Goal: Task Accomplishment & Management: Complete application form

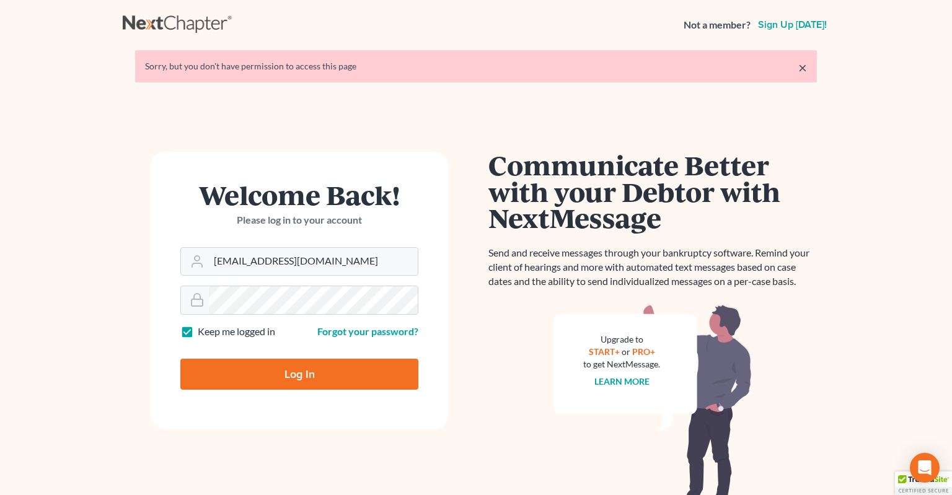
click at [314, 370] on input "Log In" at bounding box center [299, 374] width 238 height 31
type input "Thinking..."
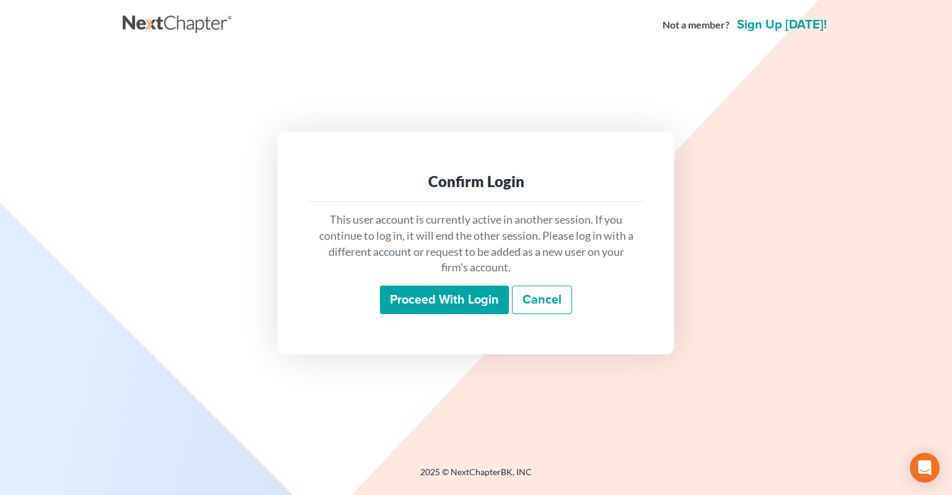
click at [408, 294] on input "Proceed with login" at bounding box center [444, 300] width 129 height 29
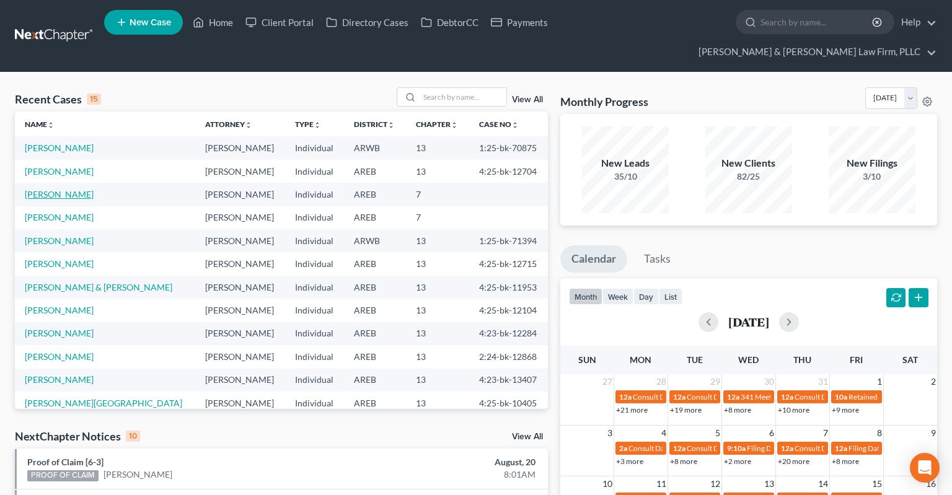
click at [38, 189] on link "[PERSON_NAME]" at bounding box center [59, 194] width 69 height 11
select select "2"
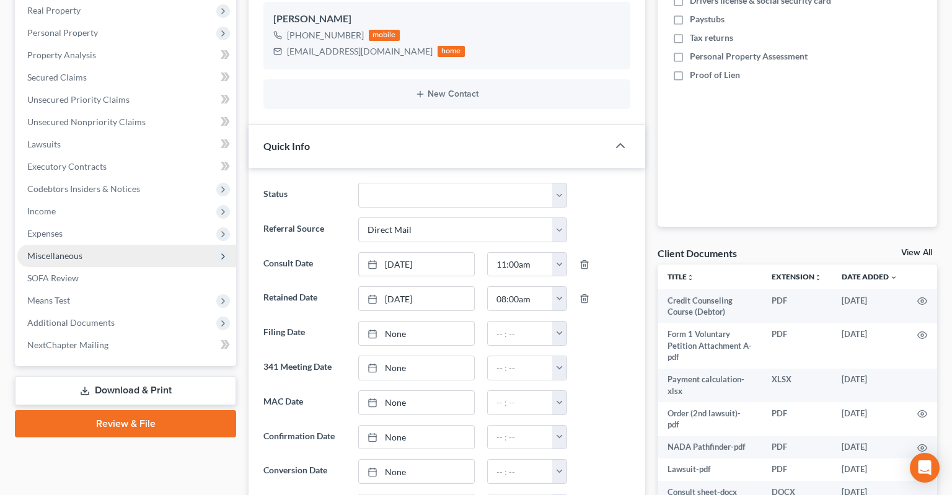
scroll to position [262, 0]
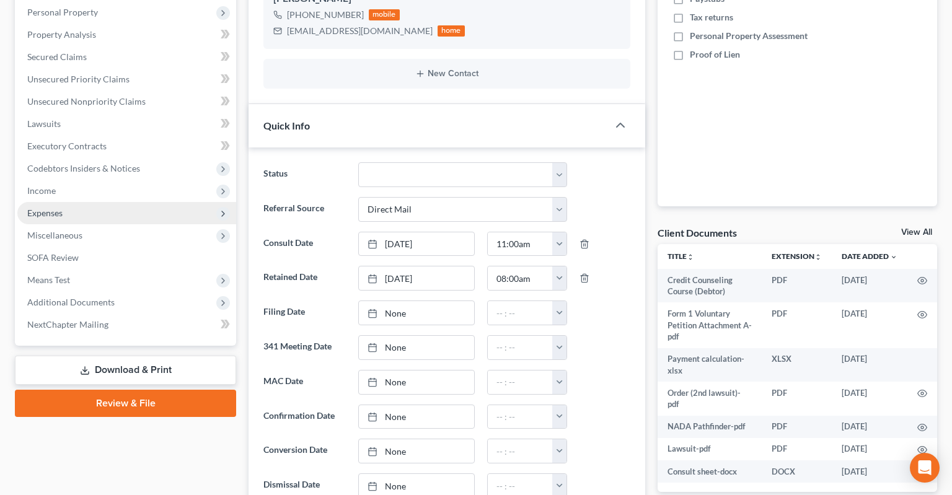
click at [113, 202] on span "Expenses" at bounding box center [126, 213] width 219 height 22
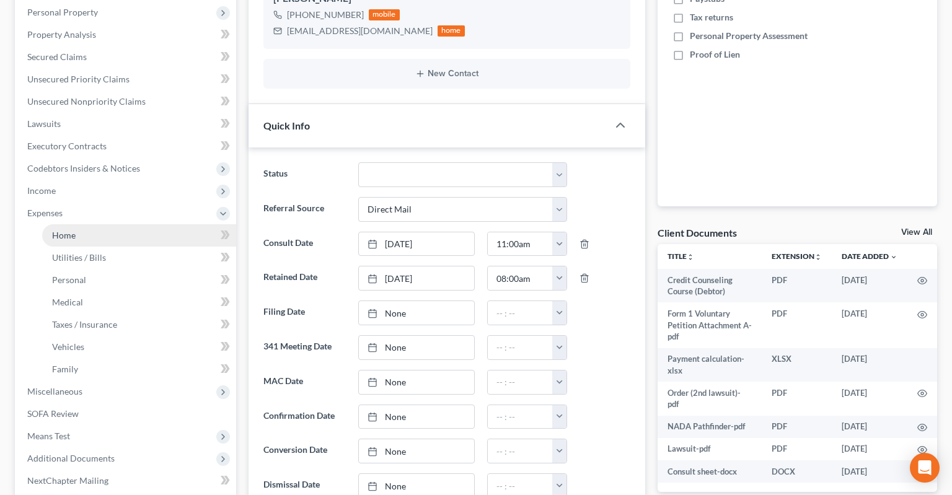
click at [108, 224] on link "Home" at bounding box center [139, 235] width 194 height 22
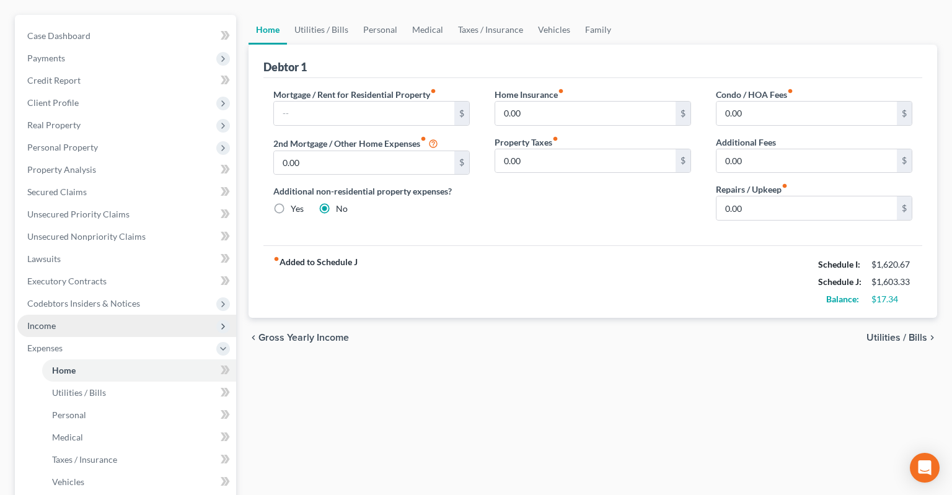
scroll to position [131, 0]
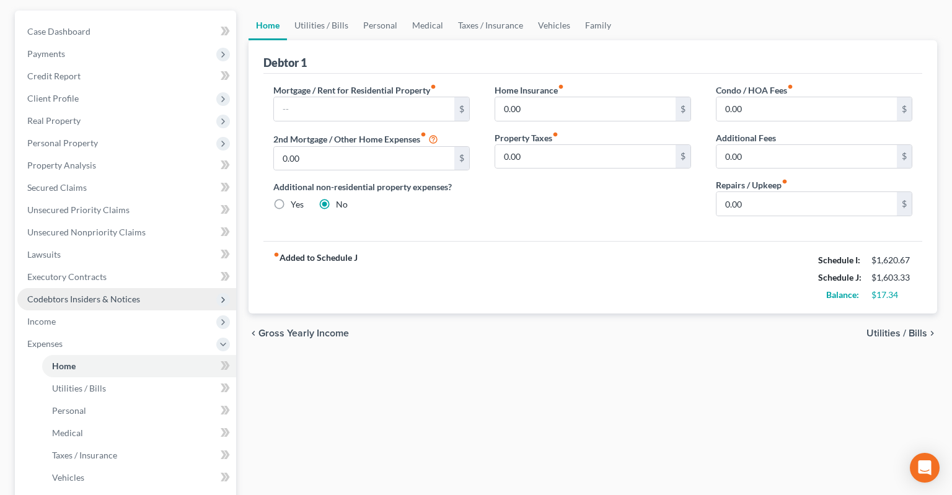
click at [90, 294] on span "Codebtors Insiders & Notices" at bounding box center [83, 299] width 113 height 11
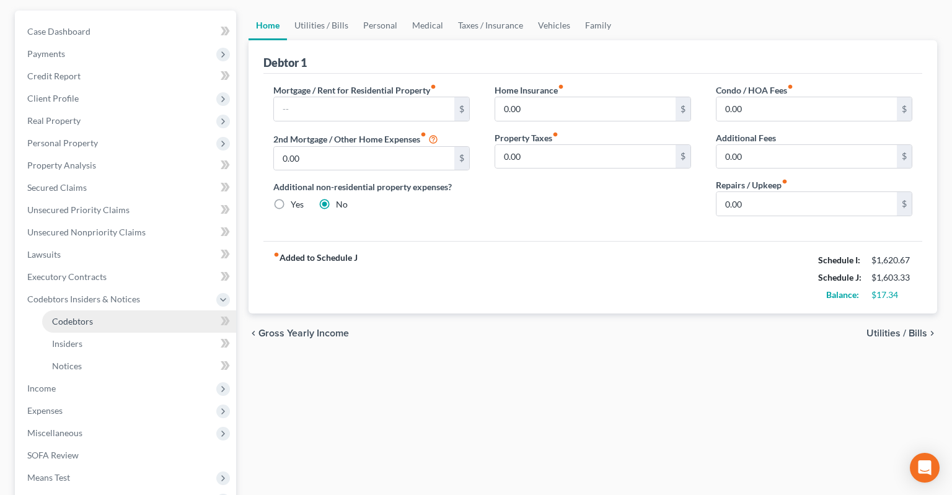
click at [133, 311] on link "Codebtors" at bounding box center [139, 322] width 194 height 22
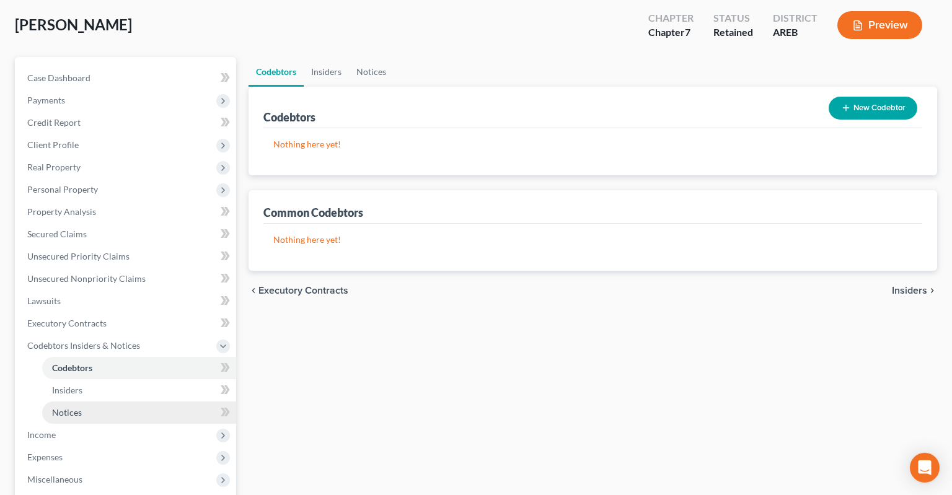
scroll to position [196, 0]
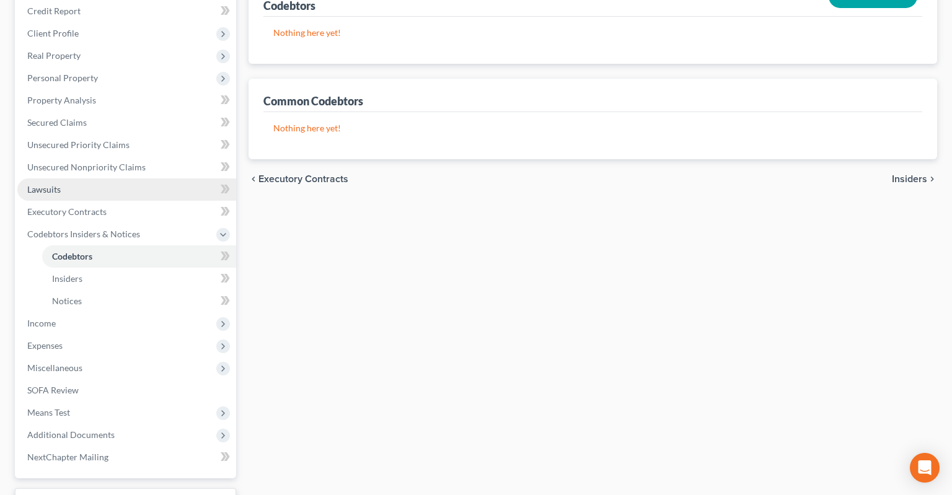
click at [130, 179] on link "Lawsuits" at bounding box center [126, 190] width 219 height 22
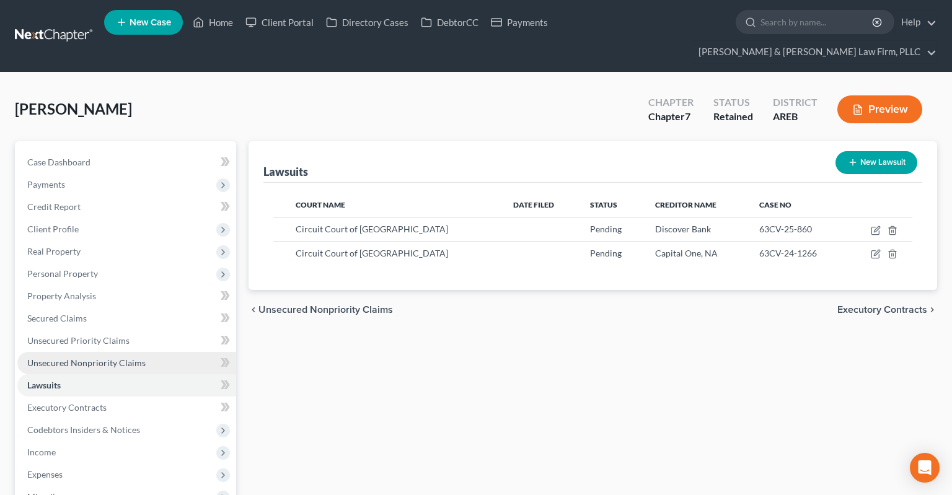
click at [111, 358] on span "Unsecured Nonpriority Claims" at bounding box center [86, 363] width 118 height 11
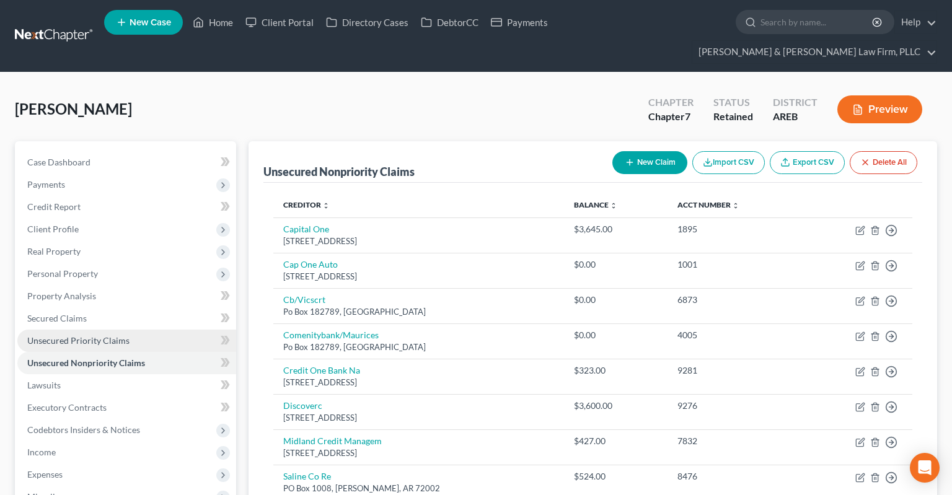
click at [112, 335] on span "Unsecured Priority Claims" at bounding box center [78, 340] width 102 height 11
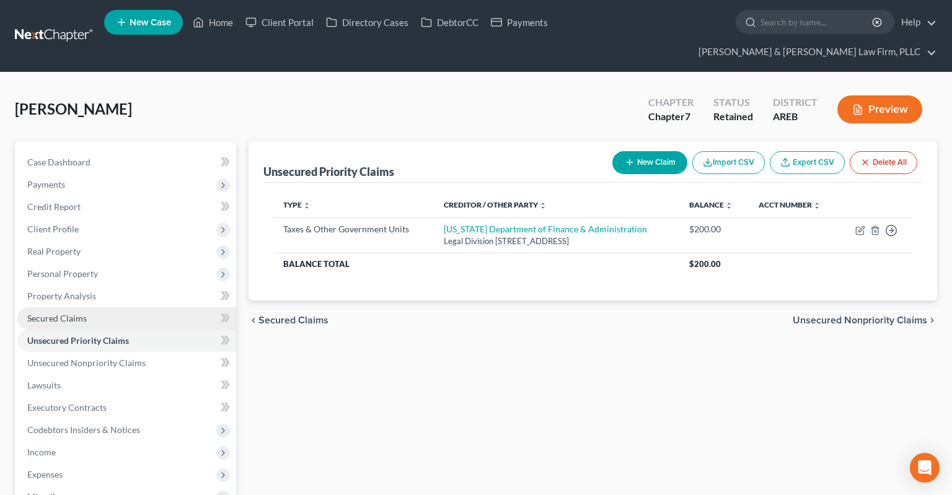
click at [112, 308] on link "Secured Claims" at bounding box center [126, 319] width 219 height 22
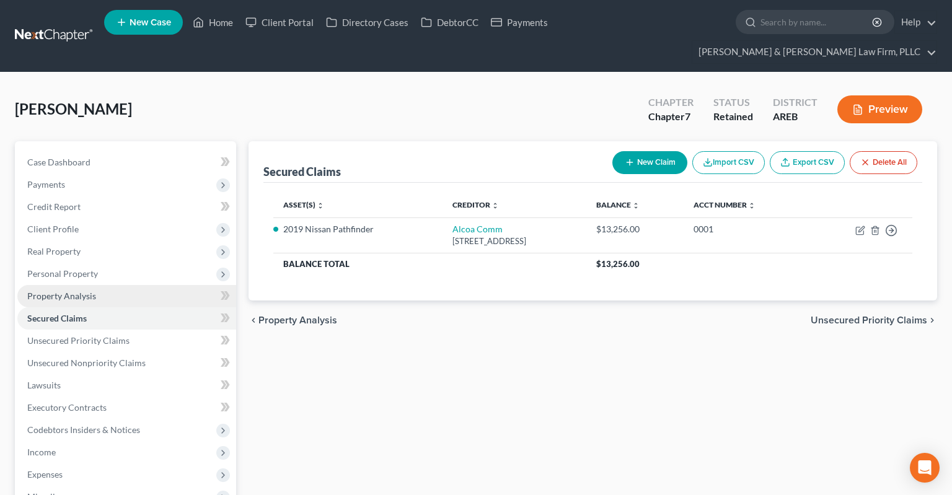
click at [112, 285] on link "Property Analysis" at bounding box center [126, 296] width 219 height 22
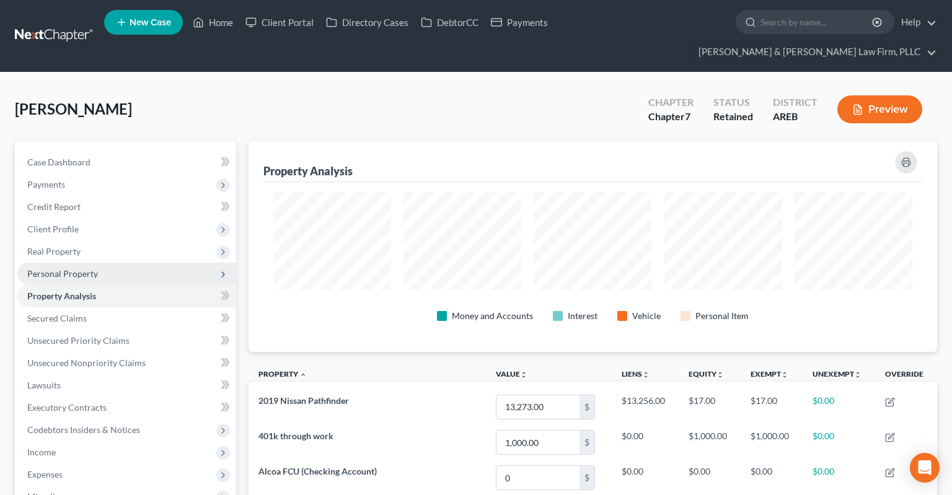
scroll to position [211, 689]
click at [119, 263] on span "Personal Property" at bounding box center [126, 274] width 219 height 22
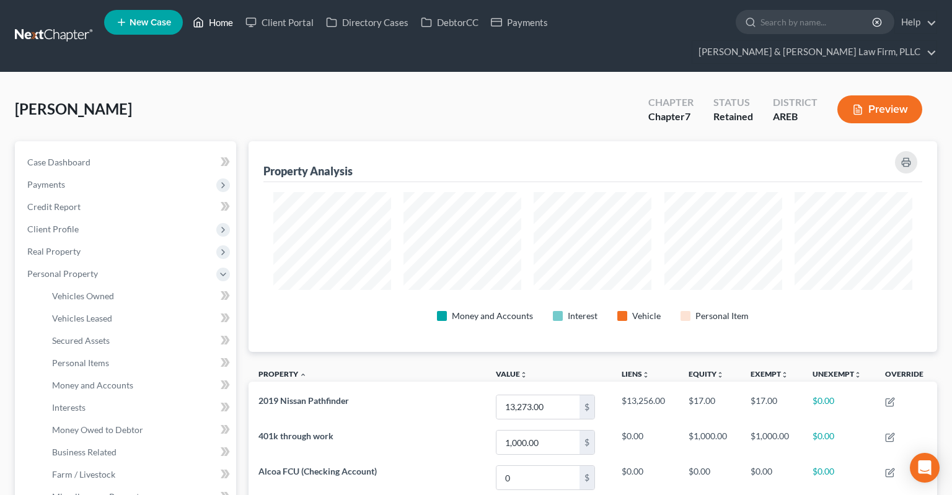
click at [221, 25] on link "Home" at bounding box center [213, 22] width 53 height 22
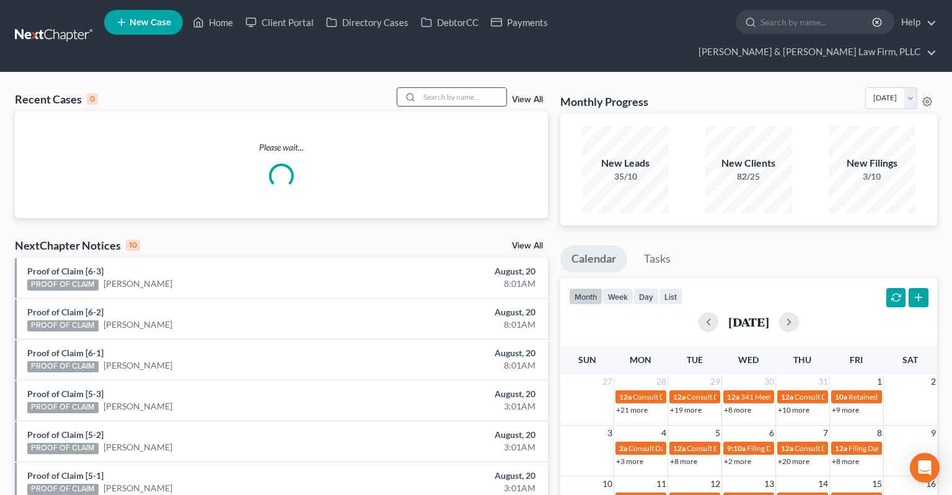
click at [456, 88] on input "search" at bounding box center [463, 97] width 87 height 18
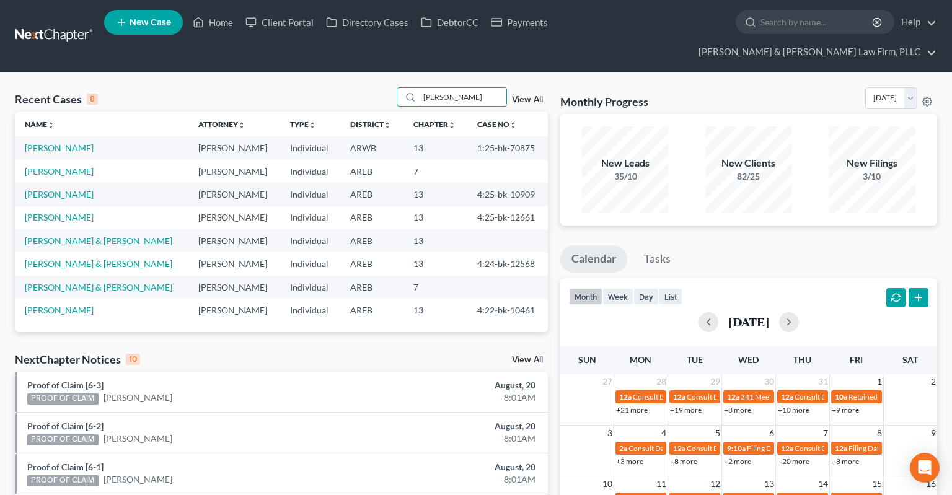
type input "[PERSON_NAME]"
click at [52, 143] on link "[PERSON_NAME]" at bounding box center [59, 148] width 69 height 11
select select "2"
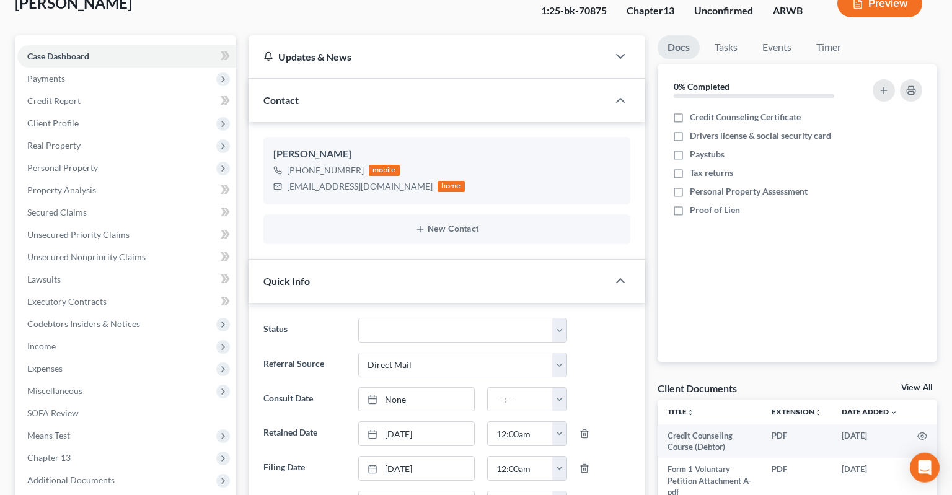
scroll to position [262, 0]
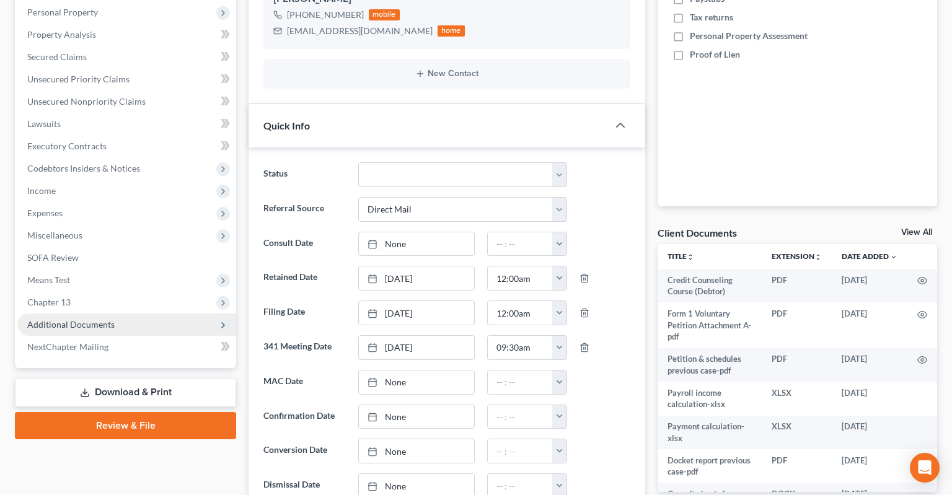
click at [165, 314] on span "Additional Documents" at bounding box center [126, 325] width 219 height 22
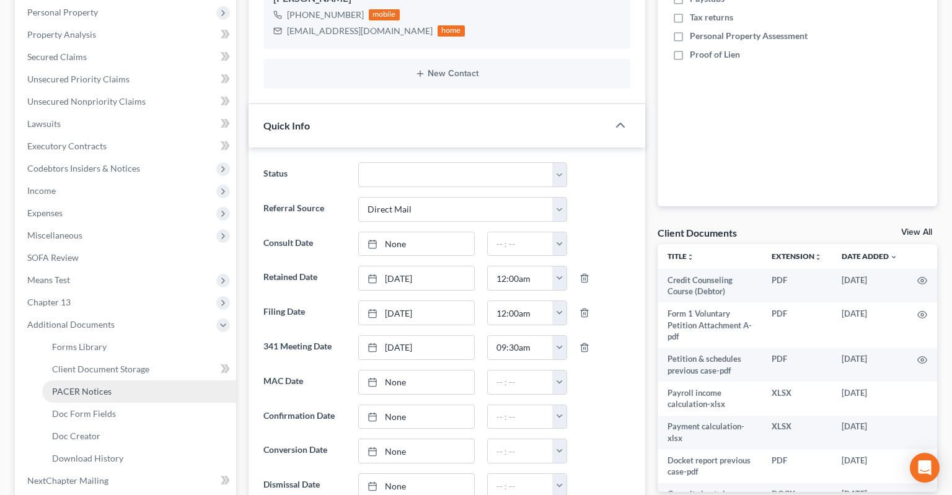
click at [132, 381] on link "PACER Notices" at bounding box center [139, 392] width 194 height 22
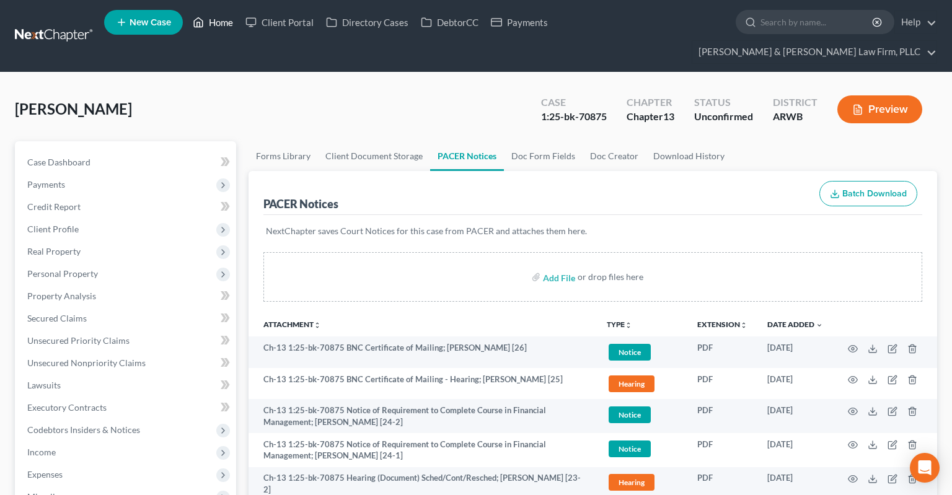
click at [217, 24] on link "Home" at bounding box center [213, 22] width 53 height 22
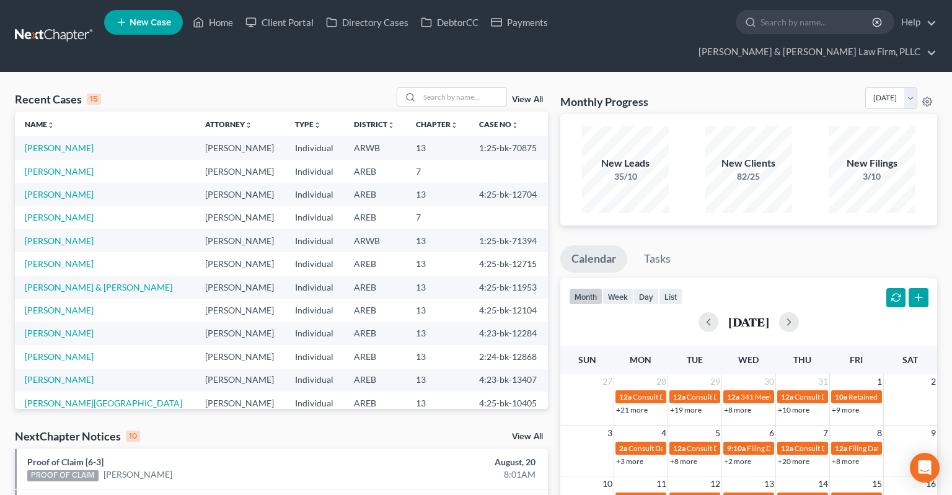
click at [530, 433] on link "View All" at bounding box center [527, 437] width 31 height 9
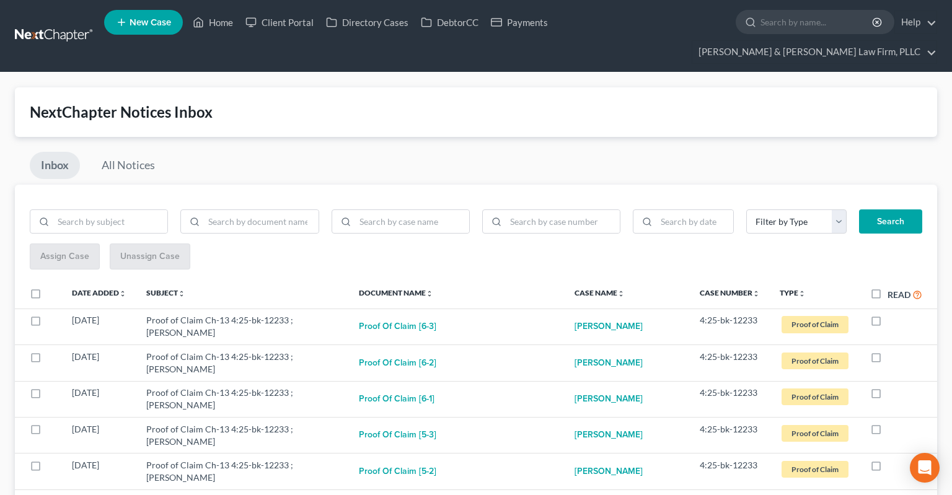
click at [166, 27] on span "New Case" at bounding box center [151, 22] width 42 height 9
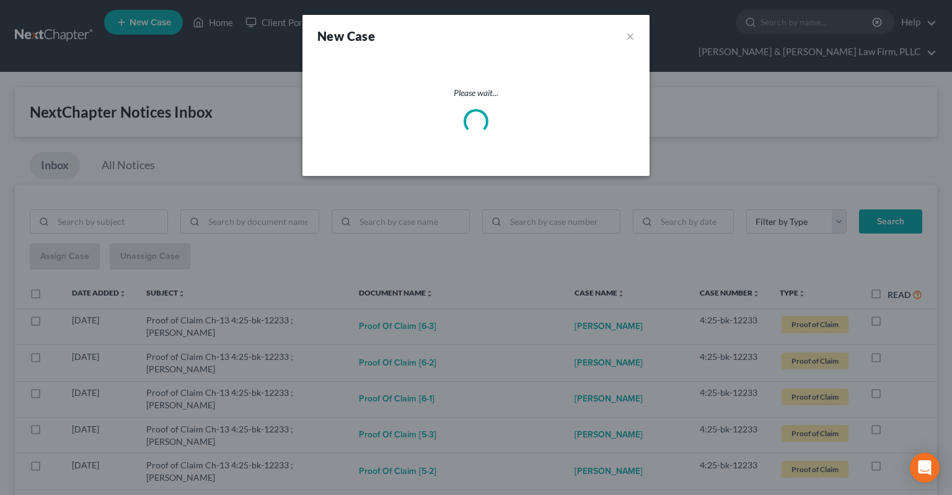
select select "5"
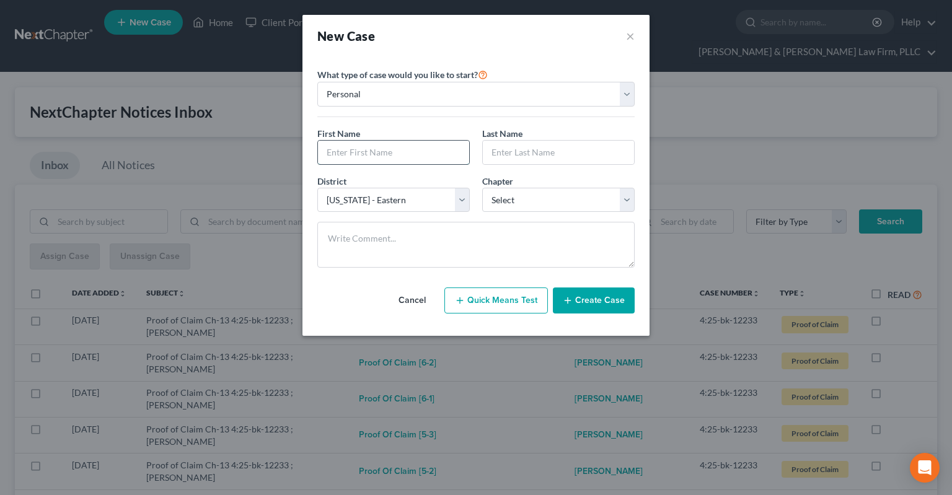
click at [383, 149] on input "text" at bounding box center [393, 153] width 151 height 24
type input "[PERSON_NAME]"
type input "Brown"
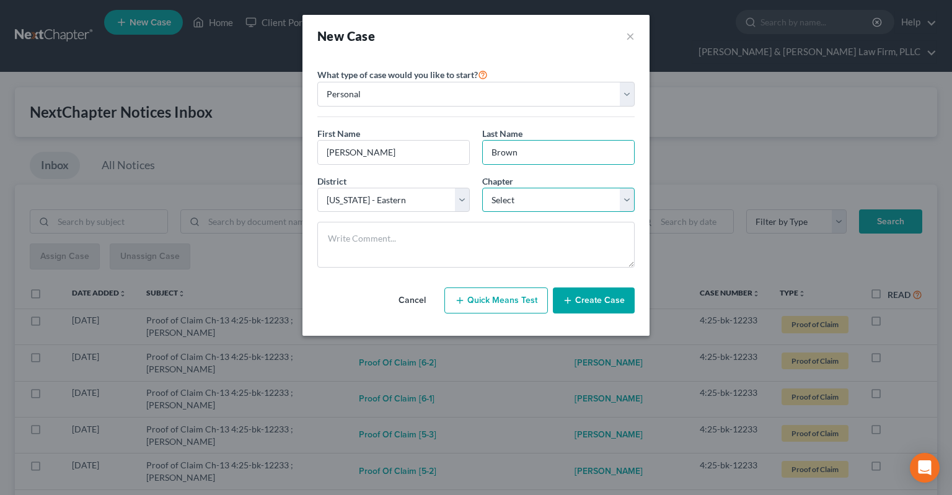
click at [482, 188] on select "Select 7 11 12 13" at bounding box center [558, 200] width 153 height 25
select select "0"
click option "7" at bounding box center [0, 0] width 0 height 0
drag, startPoint x: 575, startPoint y: 296, endPoint x: 558, endPoint y: 271, distance: 30.3
click at [577, 296] on button "Create Case" at bounding box center [594, 301] width 82 height 26
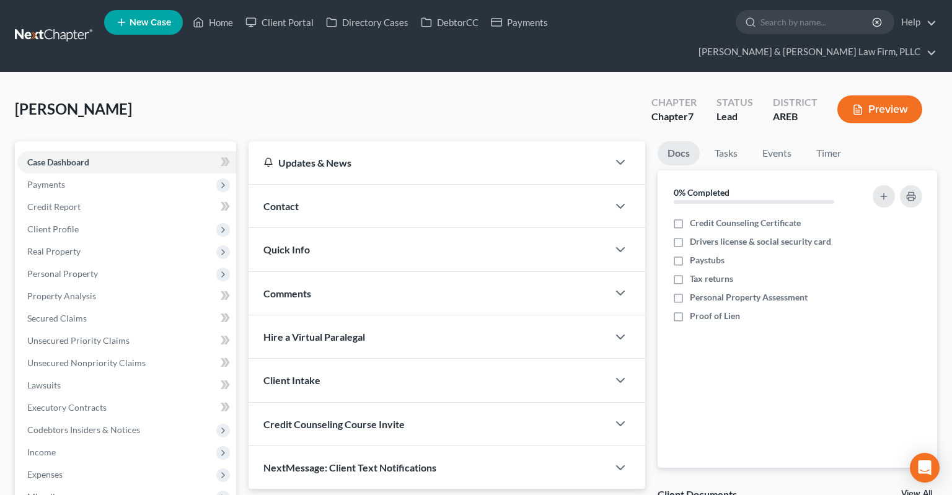
click at [324, 185] on div "Contact" at bounding box center [429, 206] width 360 height 43
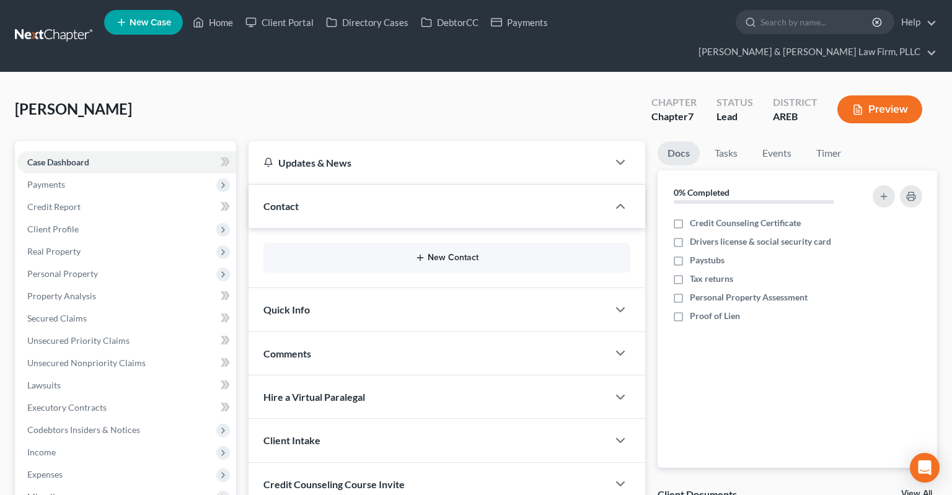
click at [433, 253] on button "New Contact" at bounding box center [446, 258] width 347 height 10
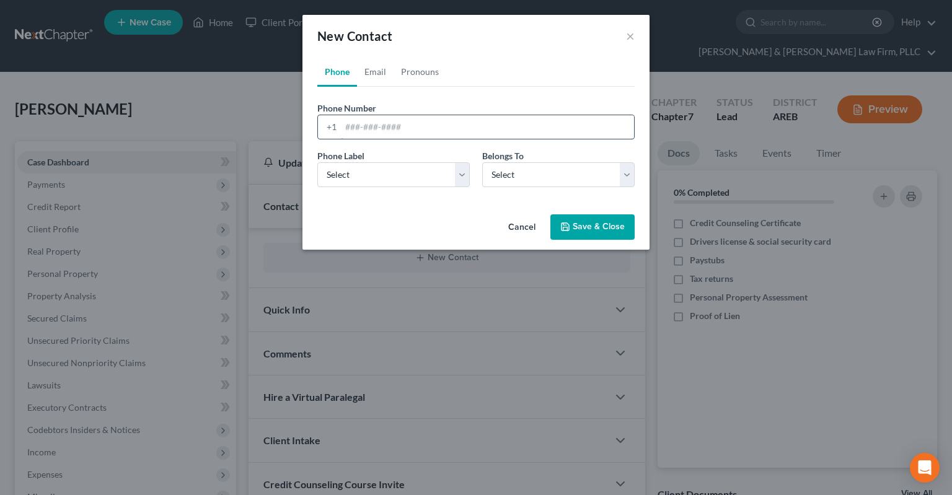
click at [435, 129] on input "tel" at bounding box center [487, 127] width 293 height 24
paste input "[PHONE_NUMBER]"
type input "[PHONE_NUMBER]"
click at [317, 162] on select "Select Mobile Home Work Other" at bounding box center [393, 174] width 153 height 25
select select "0"
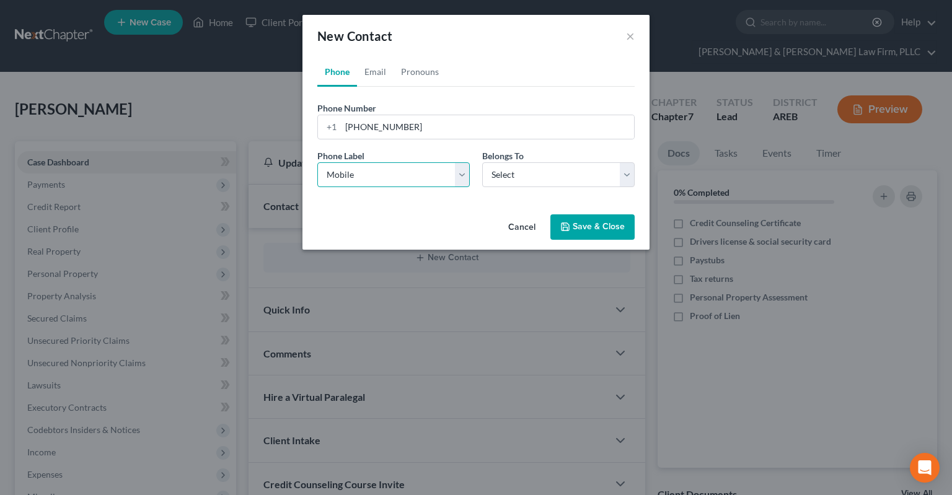
click option "Mobile" at bounding box center [0, 0] width 0 height 0
click at [482, 162] on select "Select Client Other" at bounding box center [558, 174] width 153 height 25
select select "0"
click option "Client" at bounding box center [0, 0] width 0 height 0
click at [371, 72] on link "Email" at bounding box center [375, 72] width 37 height 30
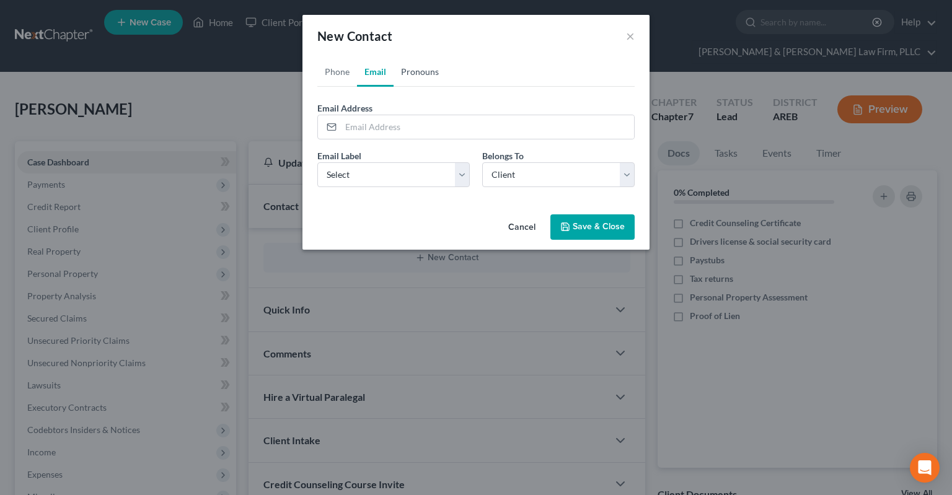
click at [425, 77] on link "Pronouns" at bounding box center [420, 72] width 53 height 30
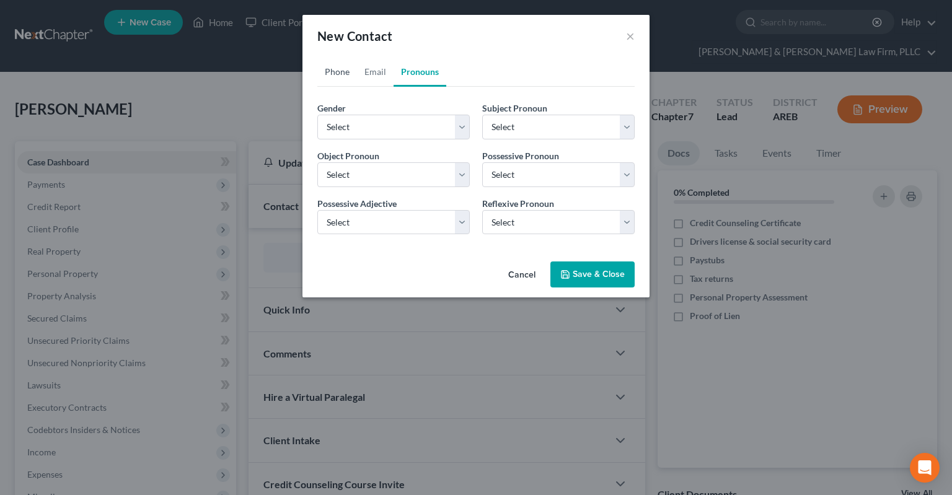
click at [343, 73] on link "Phone" at bounding box center [337, 72] width 40 height 30
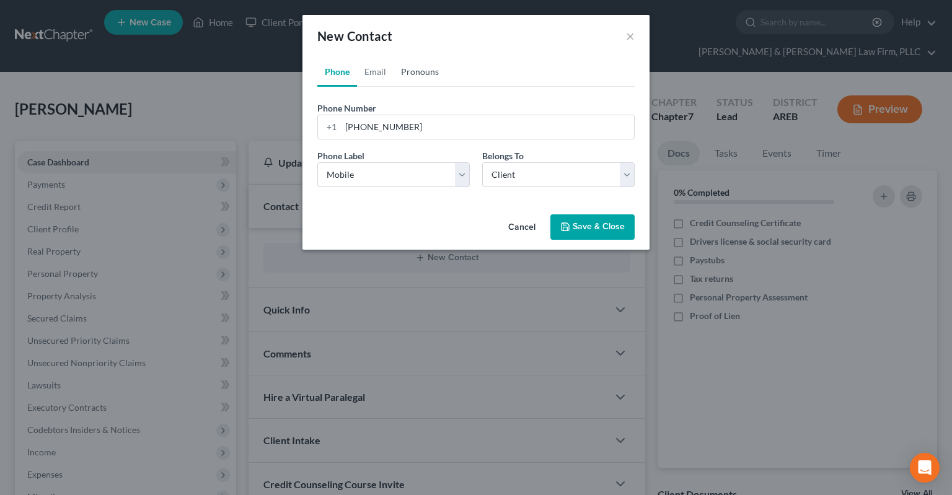
click at [414, 73] on link "Pronouns" at bounding box center [420, 72] width 53 height 30
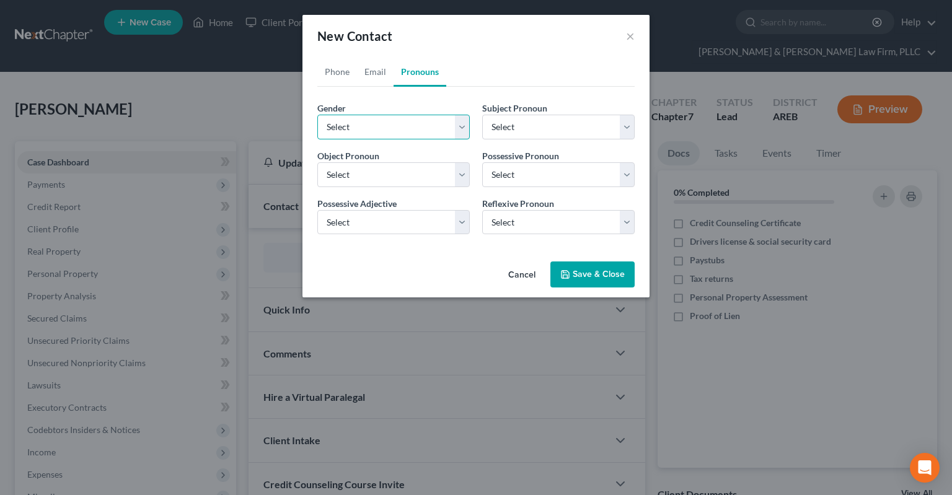
click at [317, 115] on select "Select [DEMOGRAPHIC_DATA] [DEMOGRAPHIC_DATA] [DEMOGRAPHIC_DATA] More Than One P…" at bounding box center [393, 127] width 153 height 25
select select "0"
click option "[DEMOGRAPHIC_DATA]" at bounding box center [0, 0] width 0 height 0
select select "0"
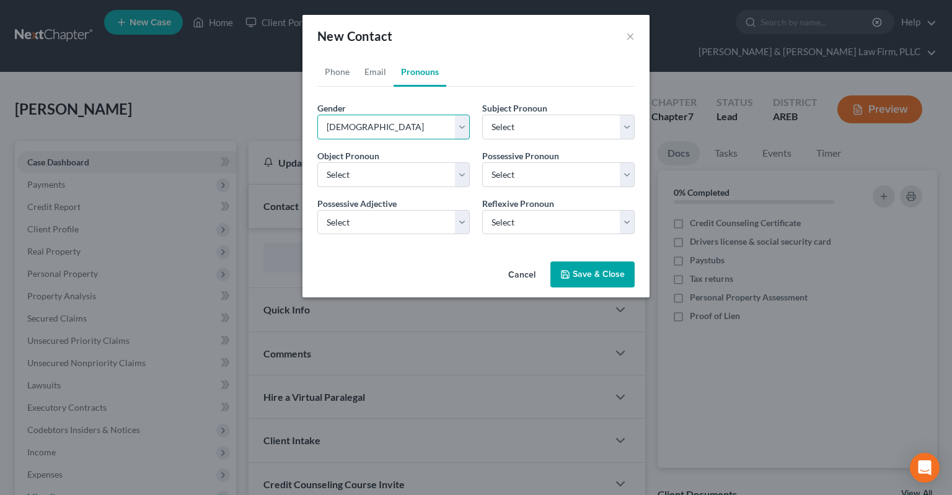
select select "0"
click at [574, 268] on button "Save & Close" at bounding box center [593, 275] width 84 height 26
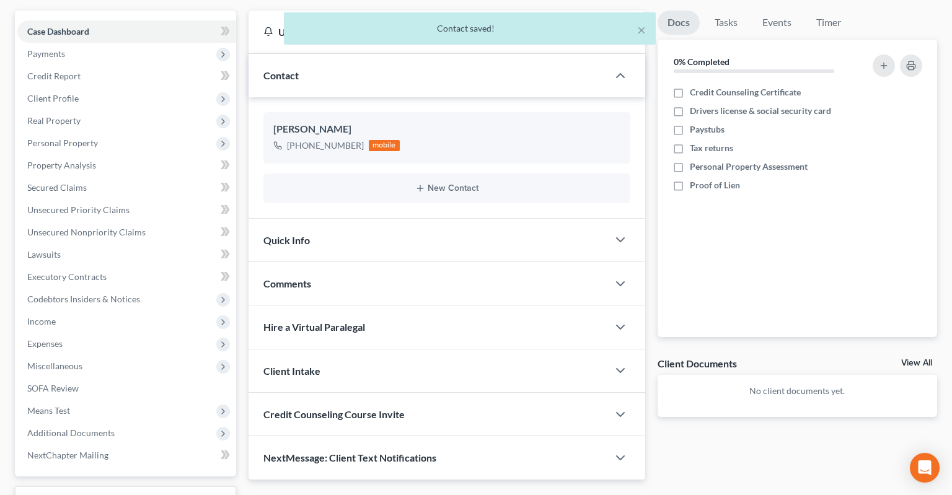
click at [467, 219] on div "Quick Info" at bounding box center [429, 240] width 360 height 43
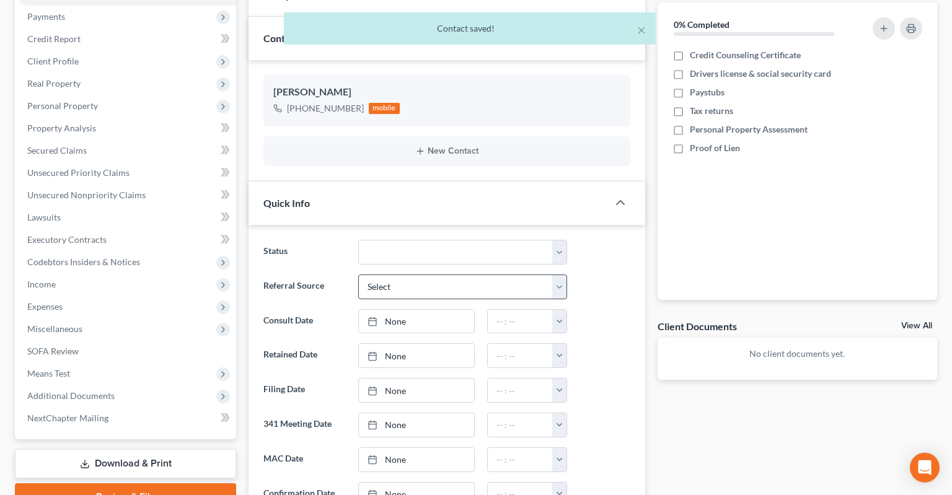
scroll to position [196, 0]
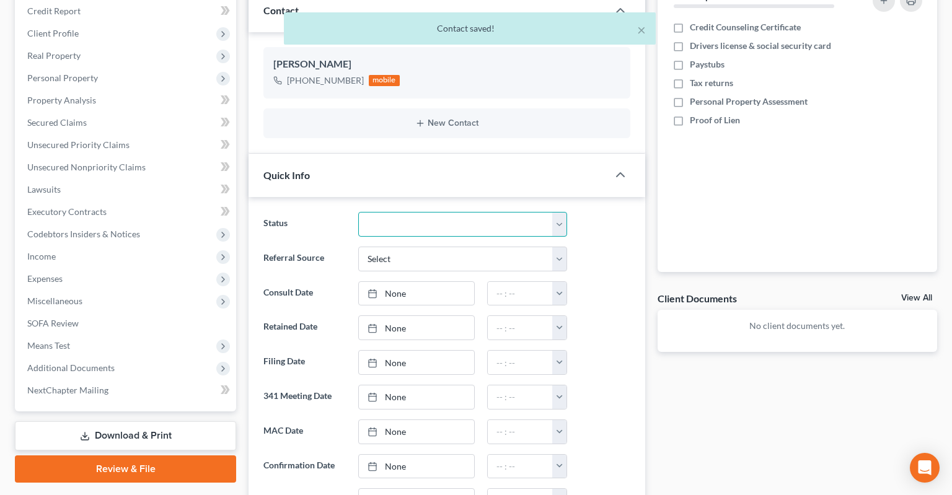
click at [358, 212] on select "Awaiting 341 Chapter 7 - Attended Meeting Confirmed Discharged Dismissed New Co…" at bounding box center [462, 224] width 209 height 25
select select "7"
click option "Rejected" at bounding box center [0, 0] width 0 height 0
click at [358, 247] on select "Select Word Of Mouth Previous Clients Direct Mail Website Google Search Modern …" at bounding box center [462, 259] width 209 height 25
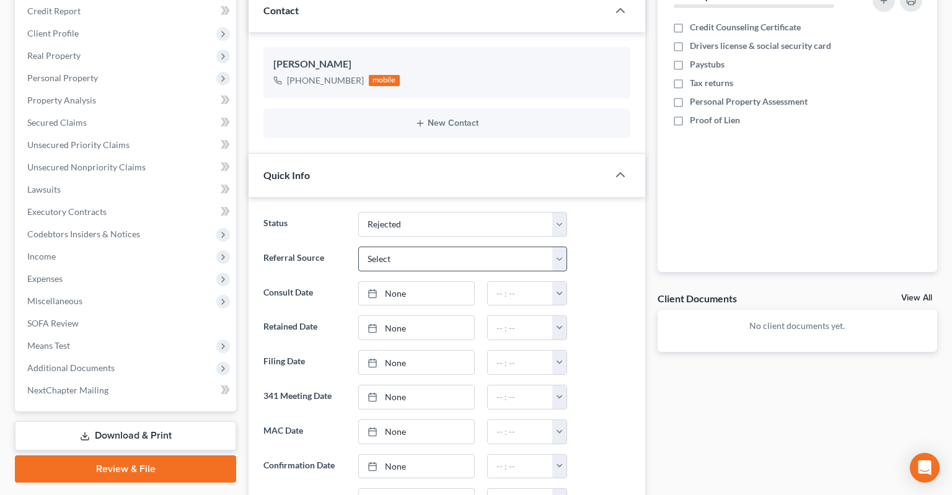
click at [608, 281] on div at bounding box center [604, 293] width 63 height 25
click at [464, 282] on link "None" at bounding box center [416, 294] width 115 height 24
type input "[DATE]"
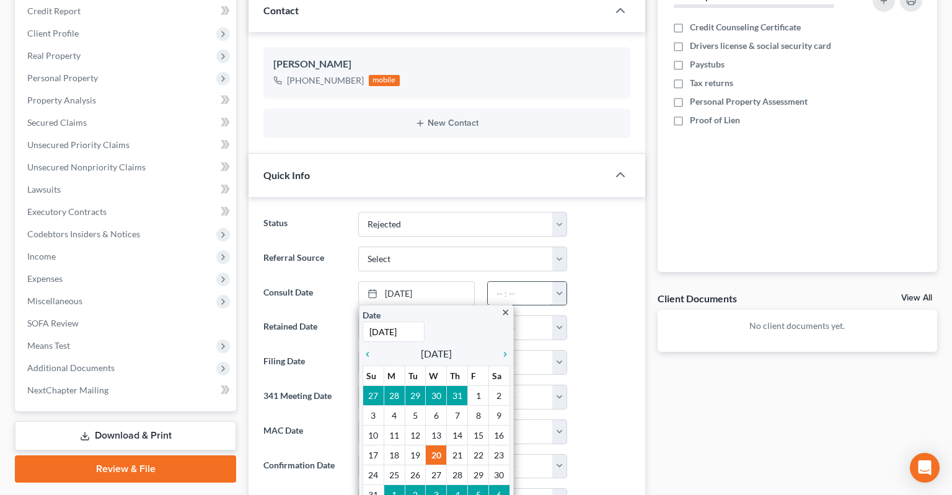
click at [500, 282] on input "text" at bounding box center [520, 294] width 65 height 24
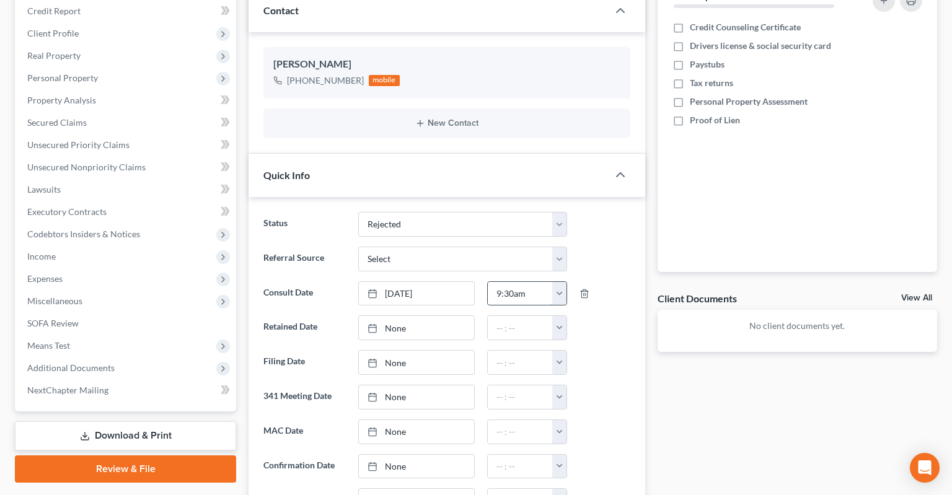
type input "9:30am"
click at [594, 247] on div "Referral Source Select Word Of Mouth Previous Clients Direct Mail Website Googl…" at bounding box center [446, 259] width 379 height 25
click at [517, 154] on div "Quick Info" at bounding box center [429, 175] width 360 height 43
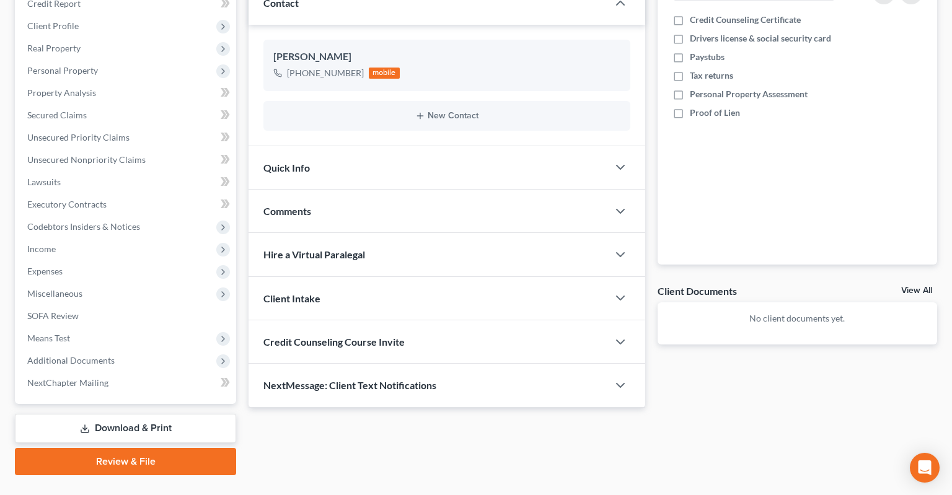
scroll to position [206, 0]
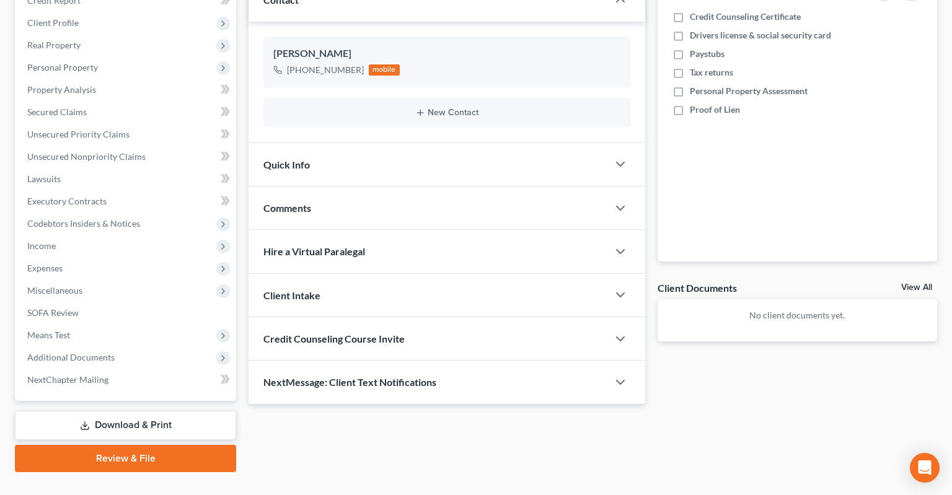
click at [406, 187] on div "Comments" at bounding box center [429, 208] width 360 height 43
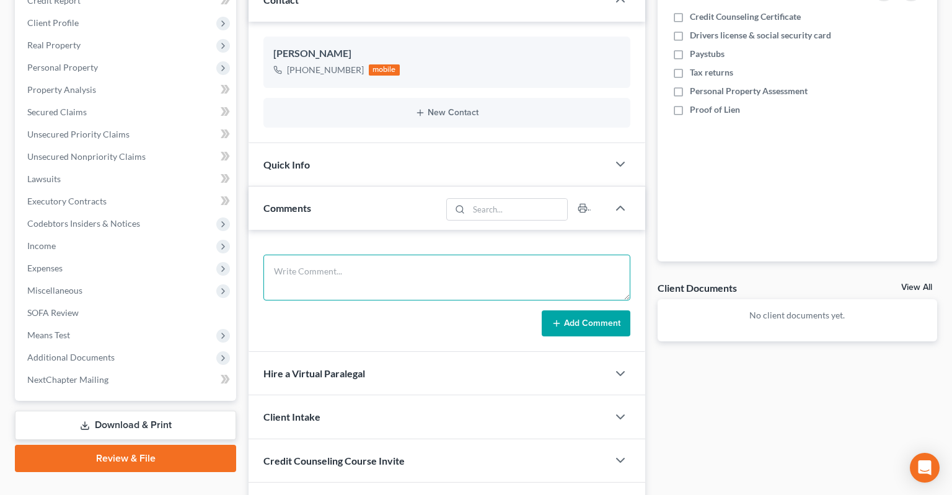
click at [393, 255] on textarea at bounding box center [446, 278] width 367 height 46
paste textarea "3:25-bk-12589"
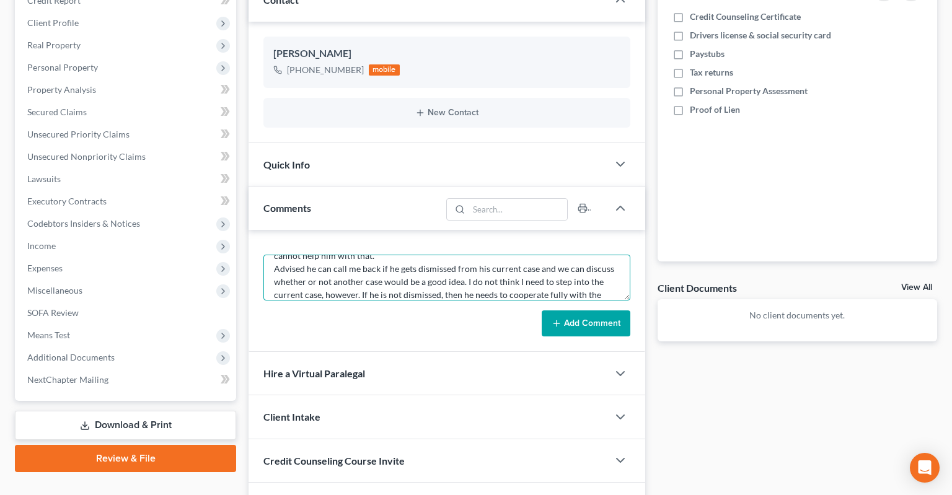
scroll to position [107, 0]
type textarea "Rejected. He is in a current Chapter 7 in the Northern Division, 3:25-bk-12589.…"
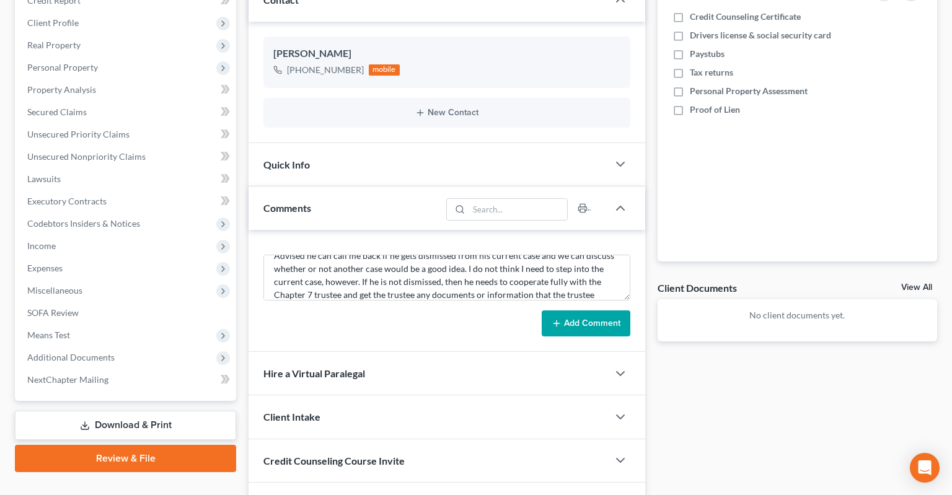
click at [609, 311] on button "Add Comment" at bounding box center [586, 324] width 89 height 26
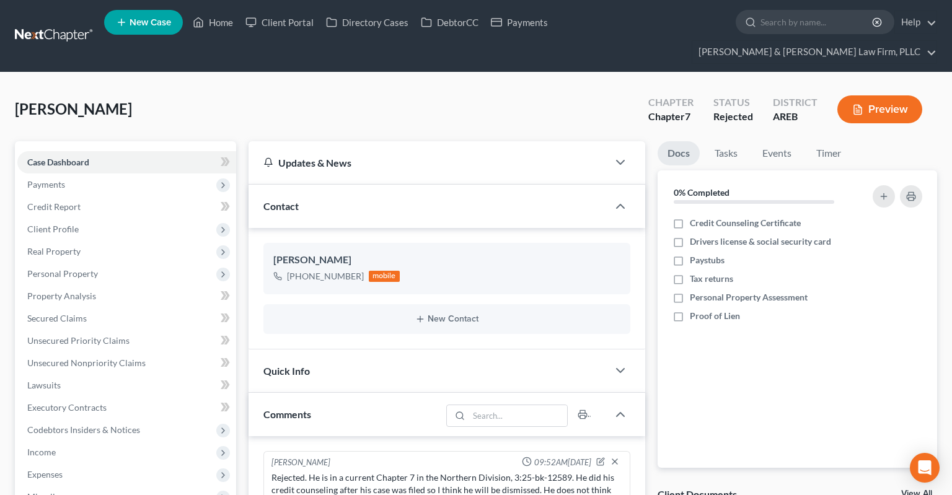
scroll to position [262, 0]
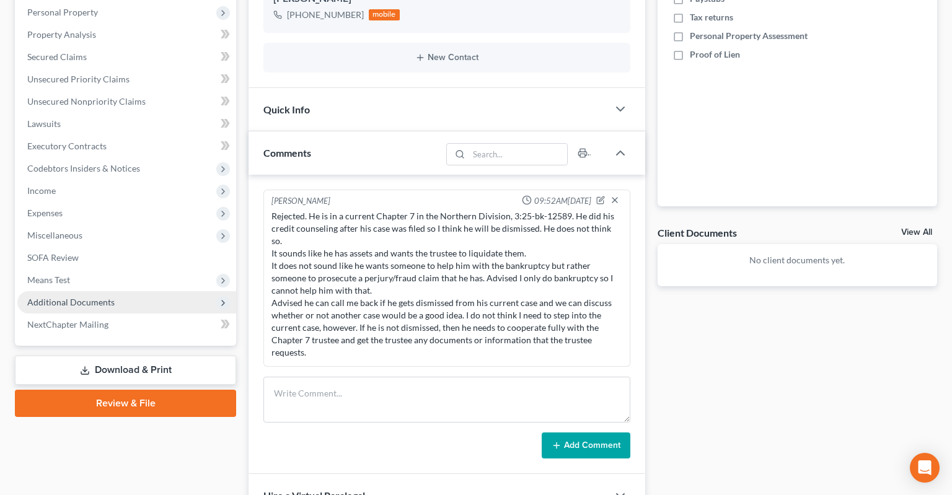
click at [133, 291] on span "Additional Documents" at bounding box center [126, 302] width 219 height 22
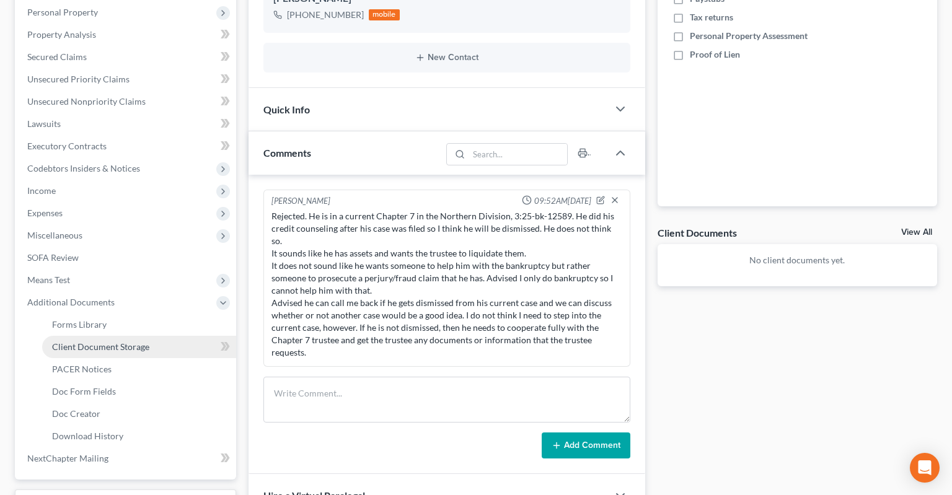
click at [174, 336] on link "Client Document Storage" at bounding box center [139, 347] width 194 height 22
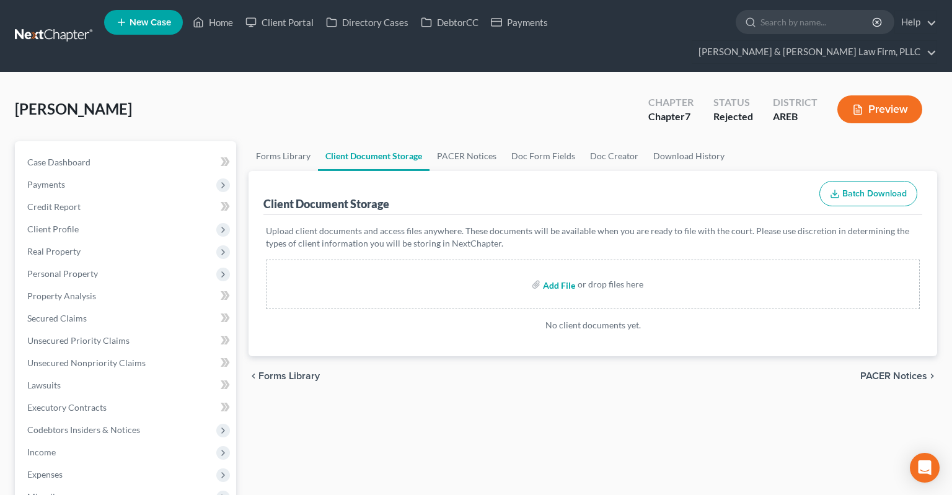
click at [560, 273] on input "file" at bounding box center [558, 284] width 30 height 22
type input "C:\fakepath\Docket report.pdf"
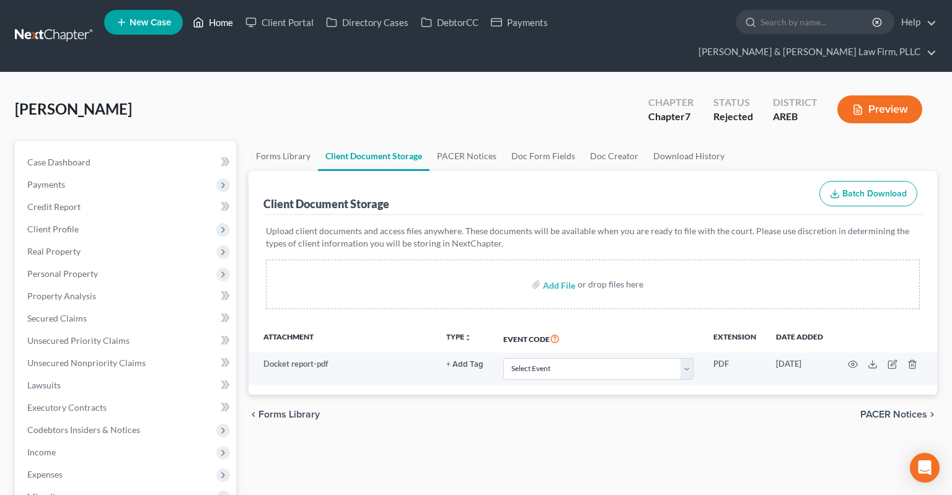
click at [215, 24] on link "Home" at bounding box center [213, 22] width 53 height 22
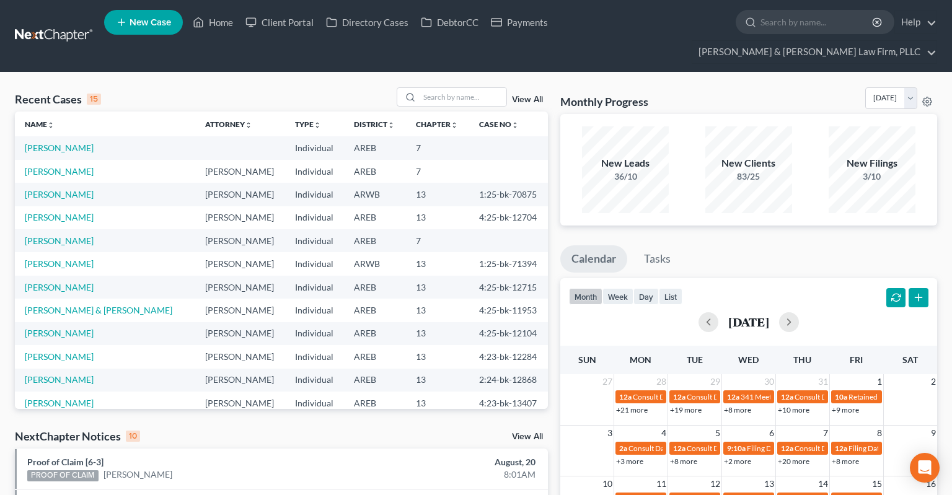
click at [538, 433] on link "View All" at bounding box center [527, 437] width 31 height 9
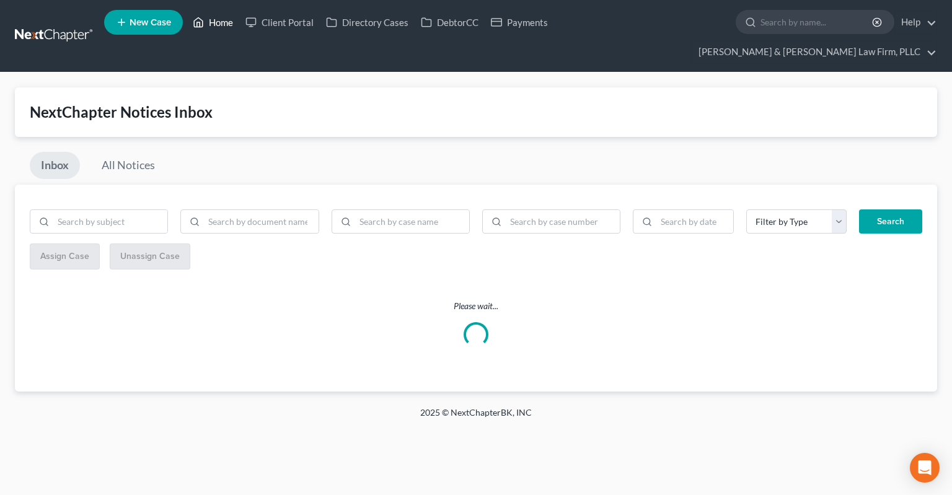
click at [209, 25] on link "Home" at bounding box center [213, 22] width 53 height 22
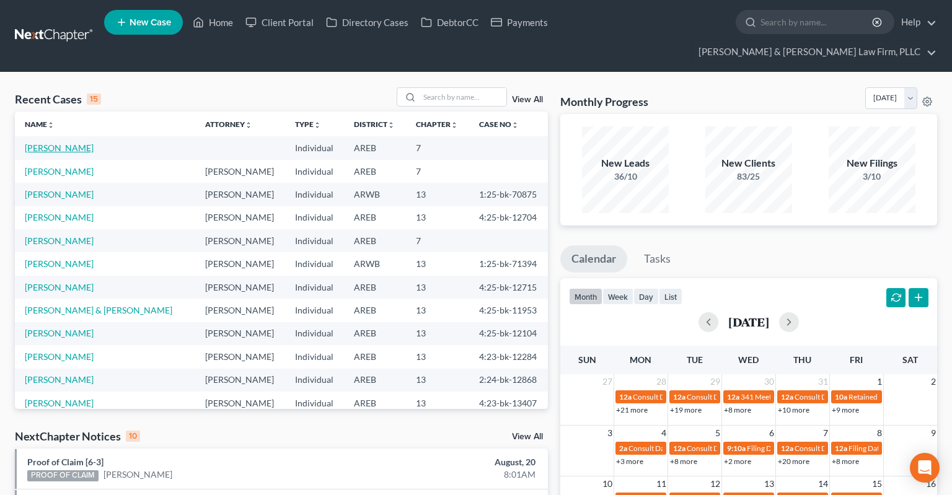
click at [66, 143] on link "[PERSON_NAME]" at bounding box center [59, 148] width 69 height 11
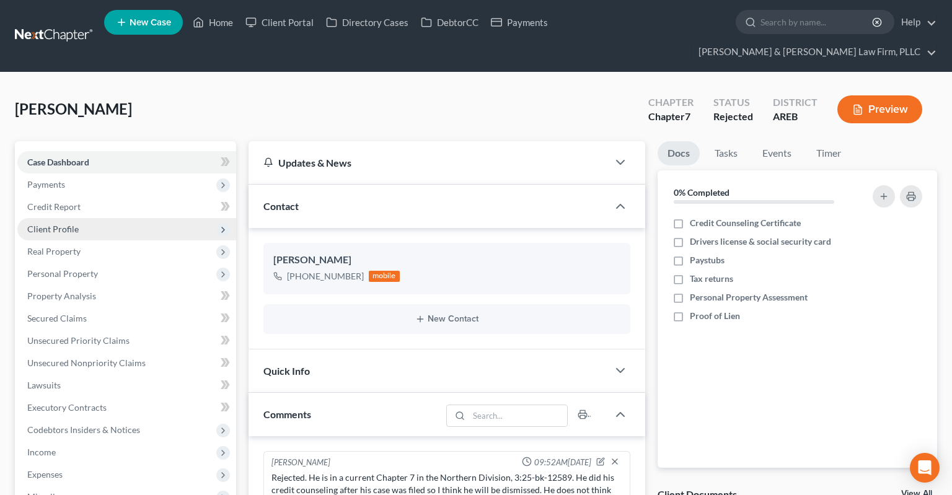
click at [169, 218] on span "Client Profile" at bounding box center [126, 229] width 219 height 22
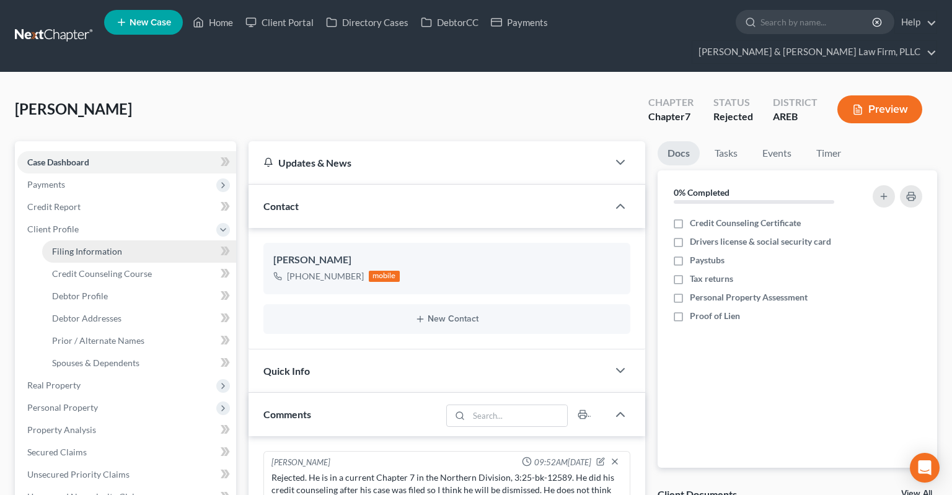
click at [173, 241] on link "Filing Information" at bounding box center [139, 252] width 194 height 22
select select "1"
select select "0"
select select "5"
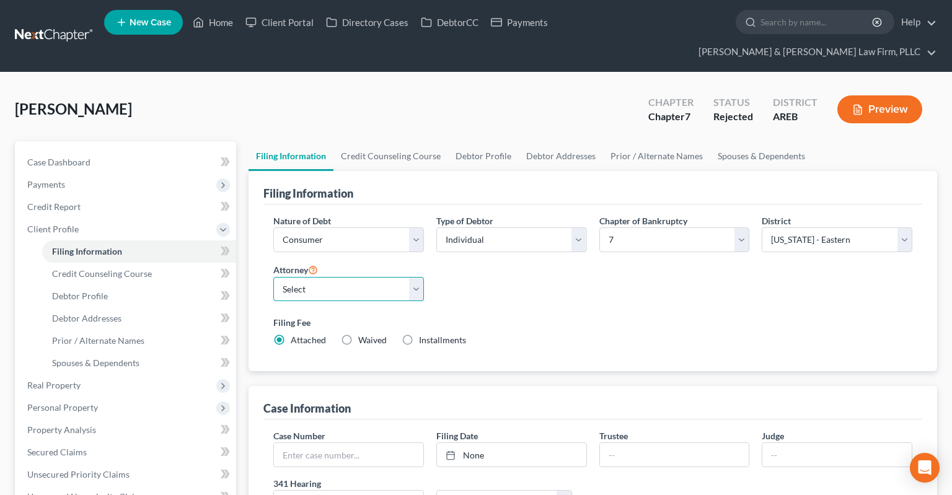
click at [273, 277] on select "Select [PERSON_NAME] - AREB [PERSON_NAME] - ARWB [PERSON_NAME] - AREB [PERSON_N…" at bounding box center [348, 289] width 151 height 25
select select "2"
click option "[PERSON_NAME] - AREB" at bounding box center [0, 0] width 0 height 0
drag, startPoint x: 389, startPoint y: 92, endPoint x: 371, endPoint y: 97, distance: 18.7
click at [389, 91] on div "[PERSON_NAME] Upgraded Chapter Chapter 7 Status Rejected District AREB Preview" at bounding box center [476, 114] width 923 height 54
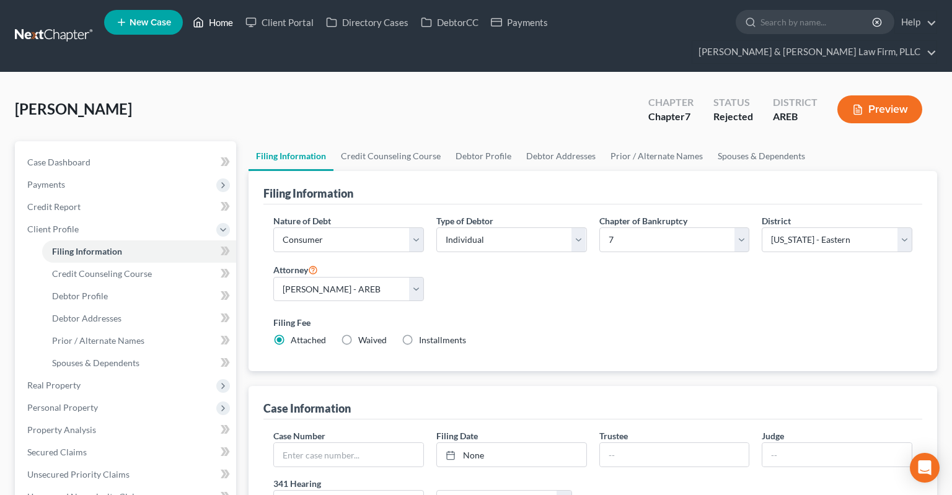
click at [215, 29] on link "Home" at bounding box center [213, 22] width 53 height 22
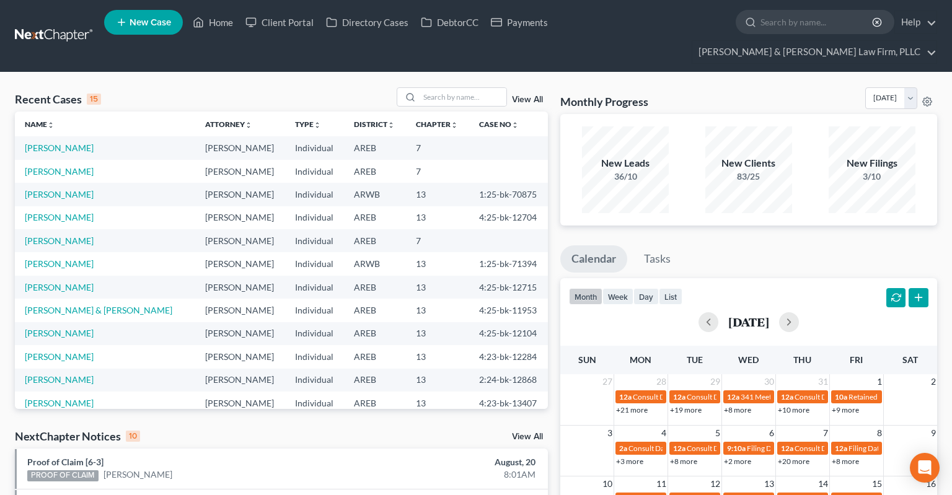
click at [529, 433] on link "View All" at bounding box center [527, 437] width 31 height 9
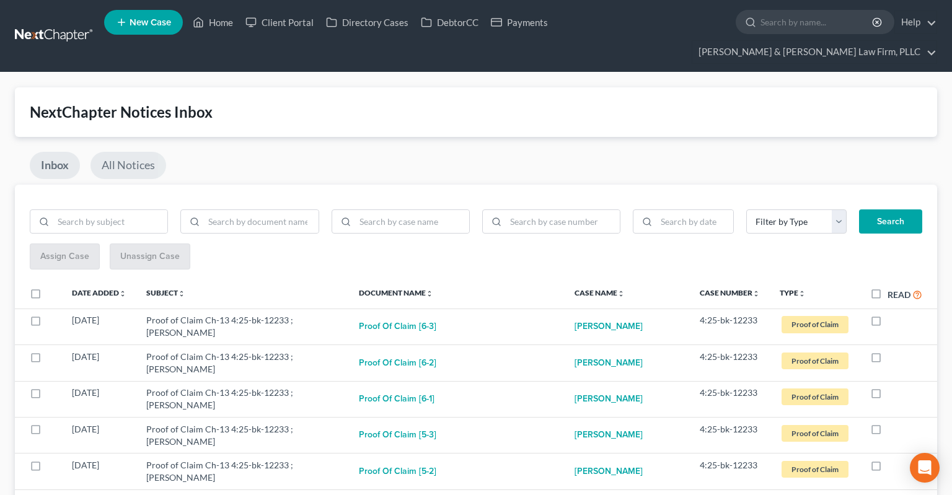
click at [142, 152] on link "All Notices" at bounding box center [129, 165] width 76 height 27
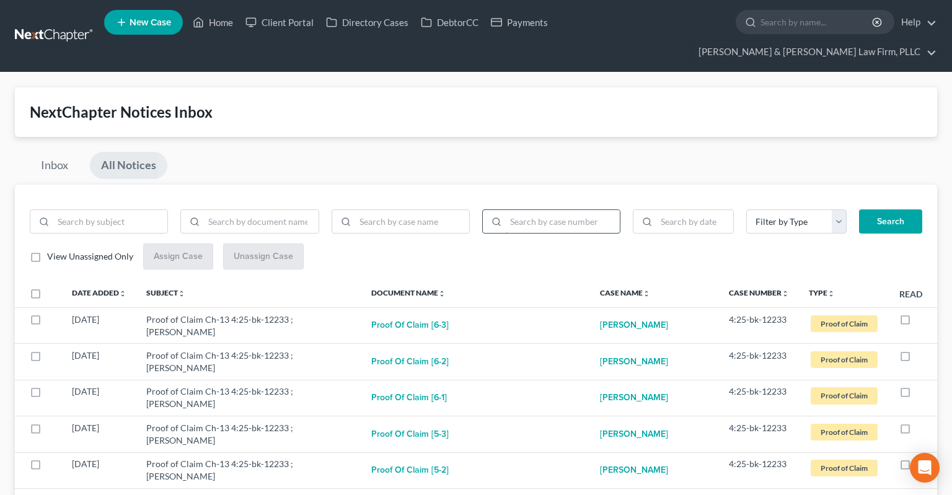
click at [545, 210] on input "search" at bounding box center [563, 222] width 114 height 24
paste input "4:25-bk-10324"
type input "4:25-bk-10324"
click at [893, 210] on button "Search" at bounding box center [890, 222] width 63 height 25
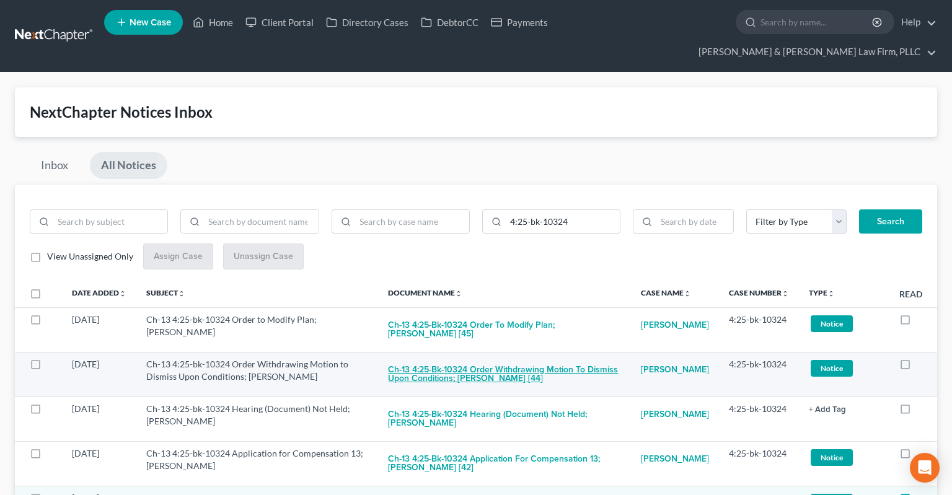
click at [468, 358] on button "Ch-13 4:25-bk-10324 Order Withdrawing Motion to Dismiss Upon Conditions; [PERSO…" at bounding box center [504, 374] width 233 height 33
checkbox input "true"
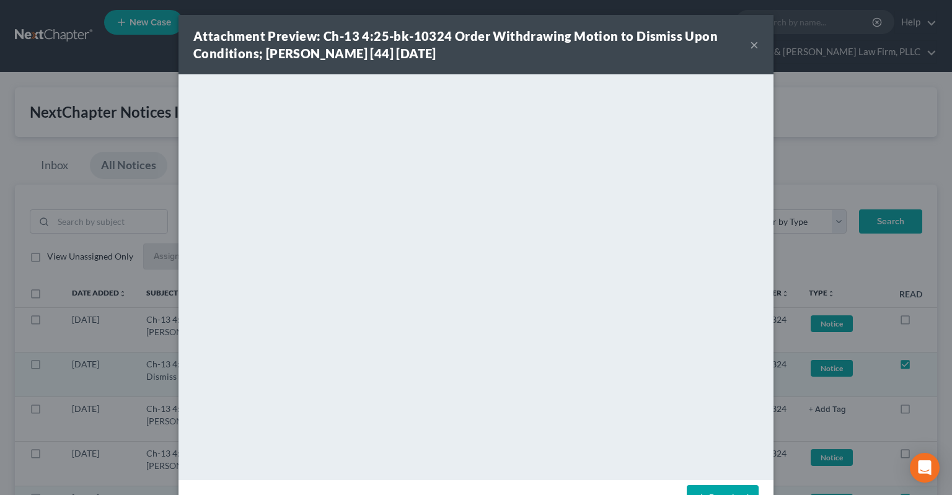
click at [755, 43] on button "×" at bounding box center [754, 44] width 9 height 15
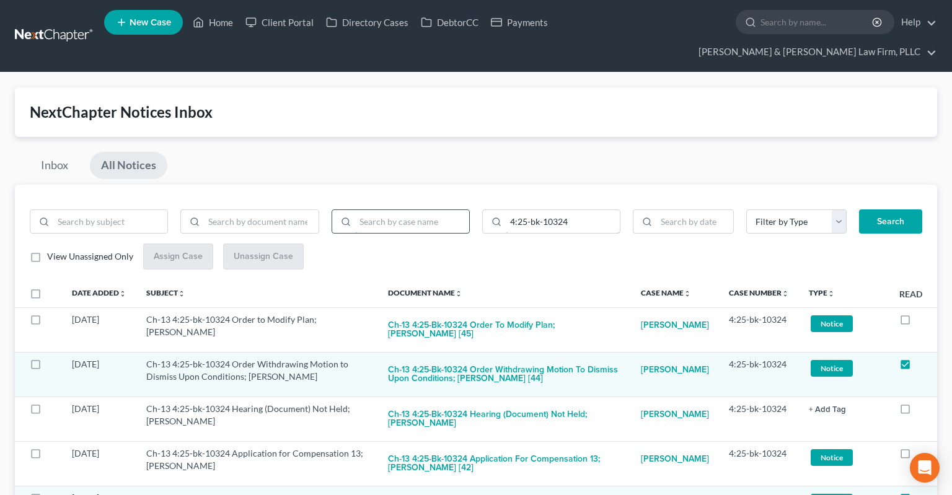
drag, startPoint x: 470, startPoint y: 194, endPoint x: 443, endPoint y: 191, distance: 27.5
click at [506, 210] on input "4:25-bk-10324" at bounding box center [563, 222] width 114 height 24
paste input "1788"
type input "4:25-bk-11788"
click at [888, 210] on button "Search" at bounding box center [890, 222] width 63 height 25
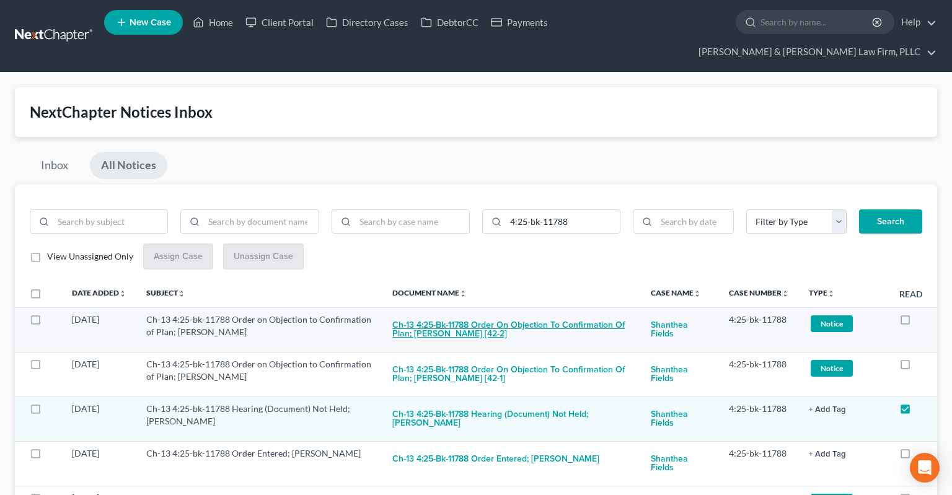
click at [475, 314] on button "Ch-13 4:25-bk-11788 Order on Objection to Confirmation of Plan; [PERSON_NAME] […" at bounding box center [511, 330] width 239 height 33
checkbox input "true"
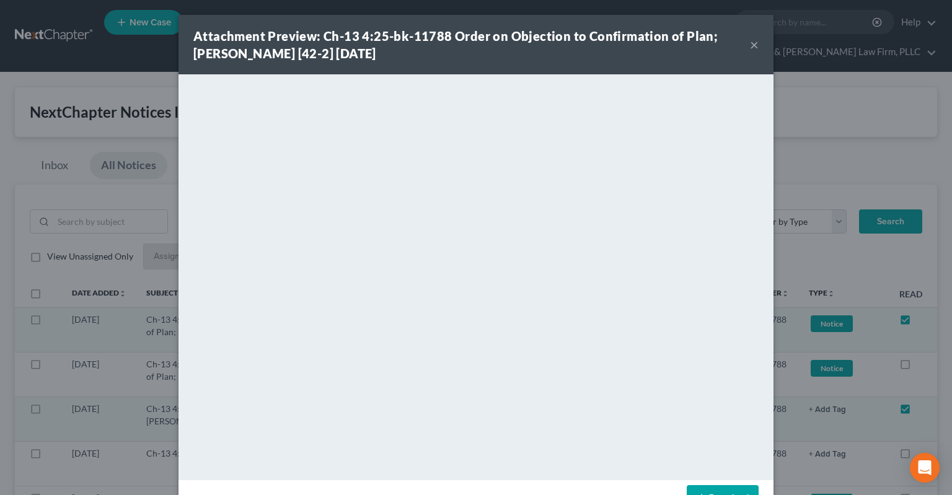
click at [757, 46] on button "×" at bounding box center [754, 44] width 9 height 15
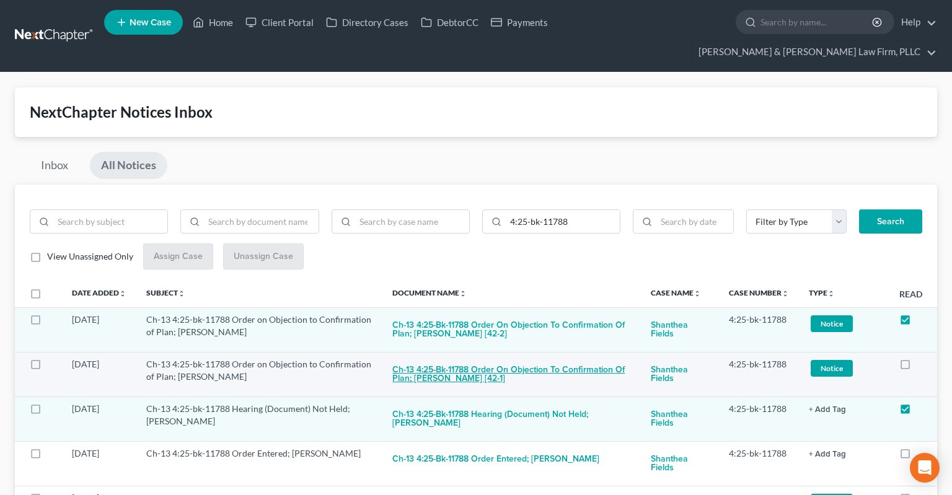
click at [516, 358] on button "Ch-13 4:25-bk-11788 Order on Objection to Confirmation of Plan; [PERSON_NAME] […" at bounding box center [511, 374] width 239 height 33
checkbox input "true"
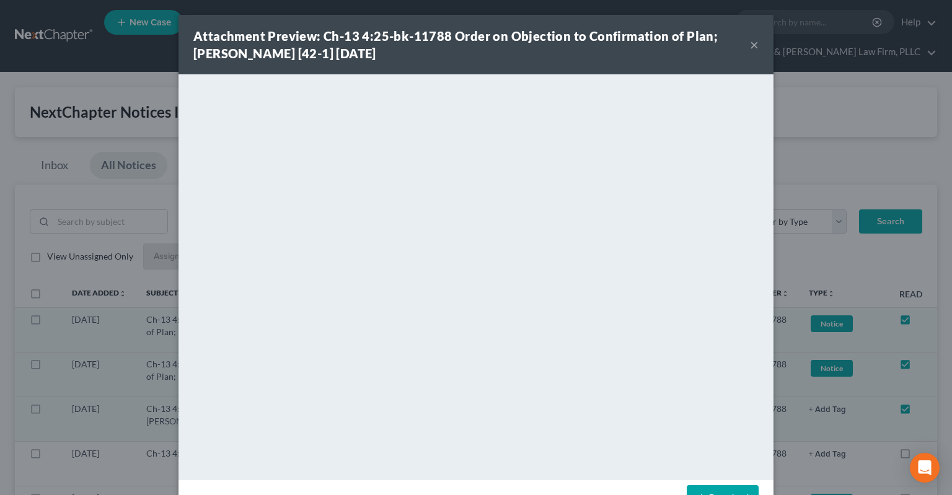
click at [751, 48] on div "Attachment Preview: Ch-13 4:25-bk-11788 Order on Objection to Confirmation of P…" at bounding box center [476, 45] width 595 height 60
click at [755, 48] on button "×" at bounding box center [754, 44] width 9 height 15
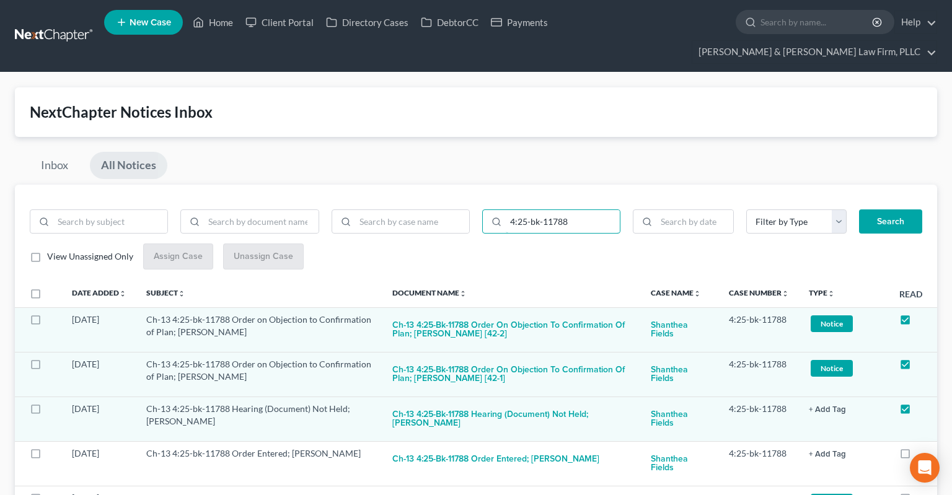
drag, startPoint x: 590, startPoint y: 193, endPoint x: 471, endPoint y: 195, distance: 118.4
click at [506, 210] on input "4:25-bk-11788" at bounding box center [563, 222] width 114 height 24
paste input "0324"
type input "4:25-bk-10324"
click at [894, 210] on button "Search" at bounding box center [890, 222] width 63 height 25
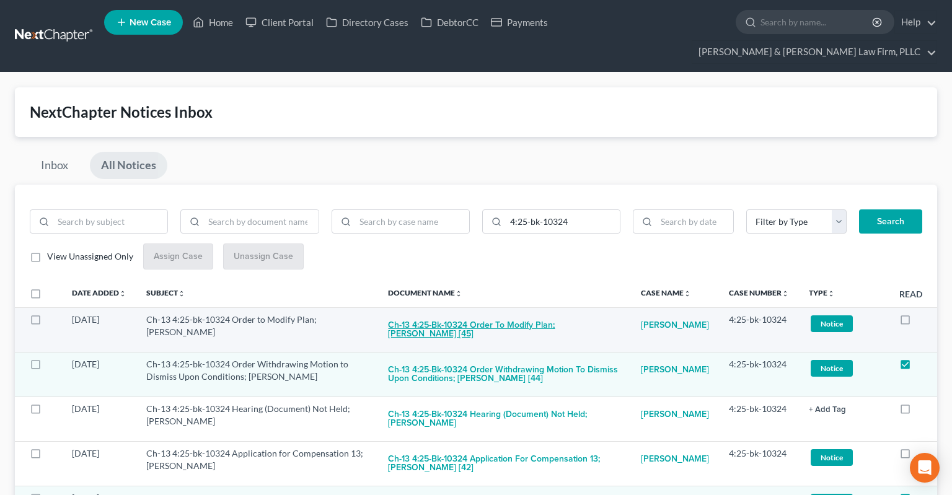
click at [497, 314] on button "Ch-13 4:25-bk-10324 Order to Modify Plan; [PERSON_NAME] [45]" at bounding box center [504, 330] width 233 height 33
checkbox input "true"
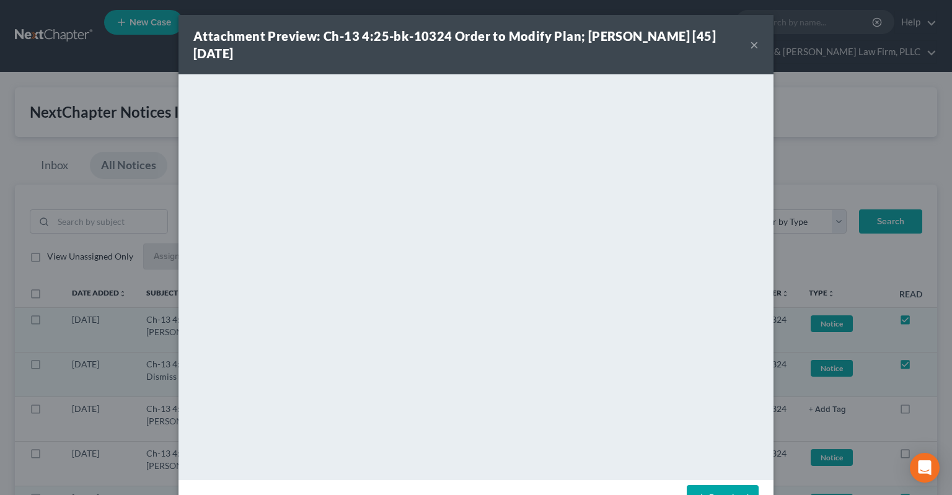
click at [751, 39] on div "Attachment Preview: Ch-13 4:25-bk-10324 Order to Modify Plan; [PERSON_NAME] [45…" at bounding box center [476, 45] width 595 height 60
click at [751, 39] on button "×" at bounding box center [754, 44] width 9 height 15
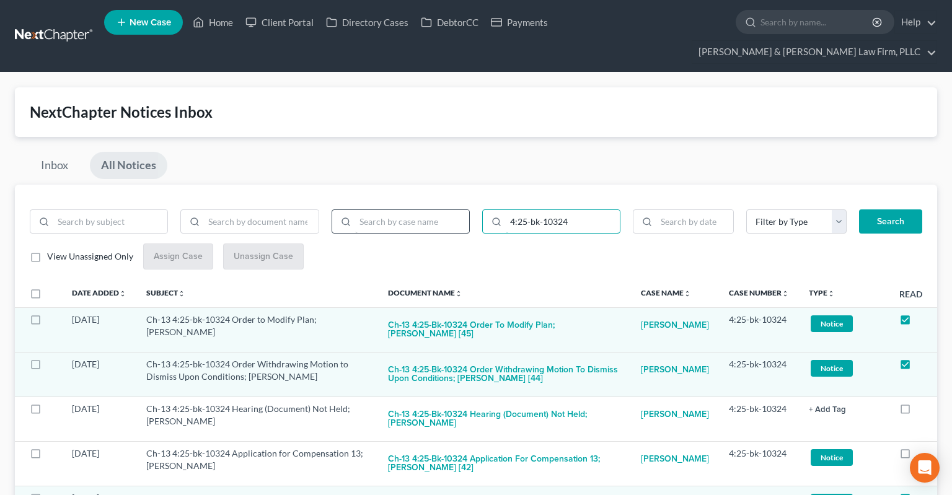
drag, startPoint x: 573, startPoint y: 199, endPoint x: 410, endPoint y: 201, distance: 162.5
click at [506, 210] on input "4:25-bk-10324" at bounding box center [563, 222] width 114 height 24
paste input "1610"
type input "4:25-bk-11610"
click at [886, 210] on button "Search" at bounding box center [890, 222] width 63 height 25
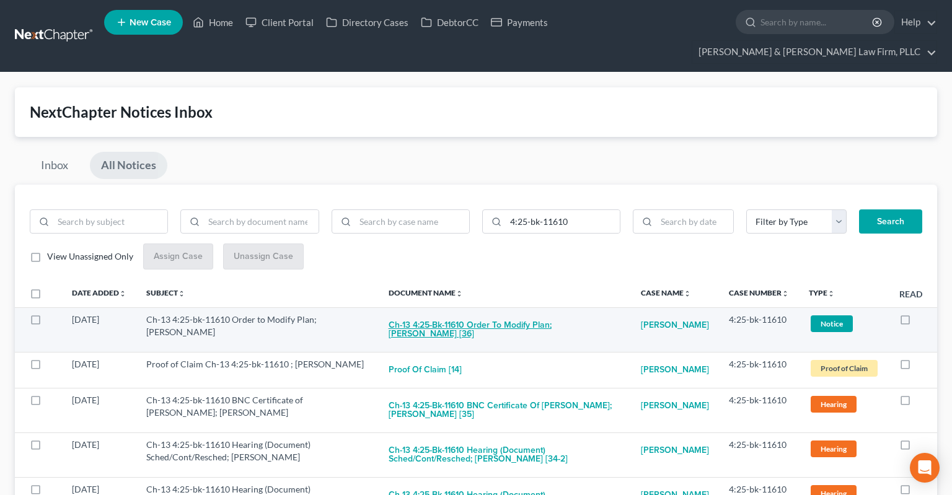
click at [476, 314] on button "Ch-13 4:25-bk-11610 Order to Modify Plan; [PERSON_NAME] [36]" at bounding box center [505, 330] width 232 height 33
checkbox input "true"
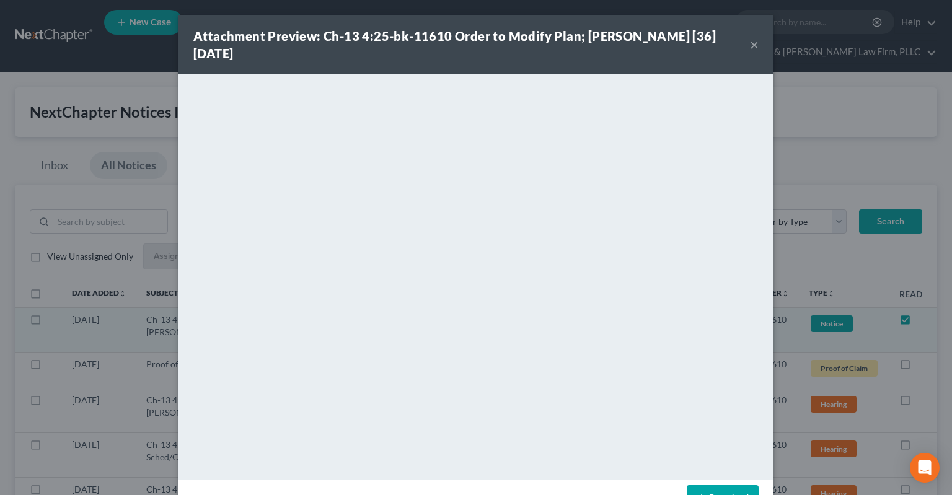
click at [755, 44] on button "×" at bounding box center [754, 44] width 9 height 15
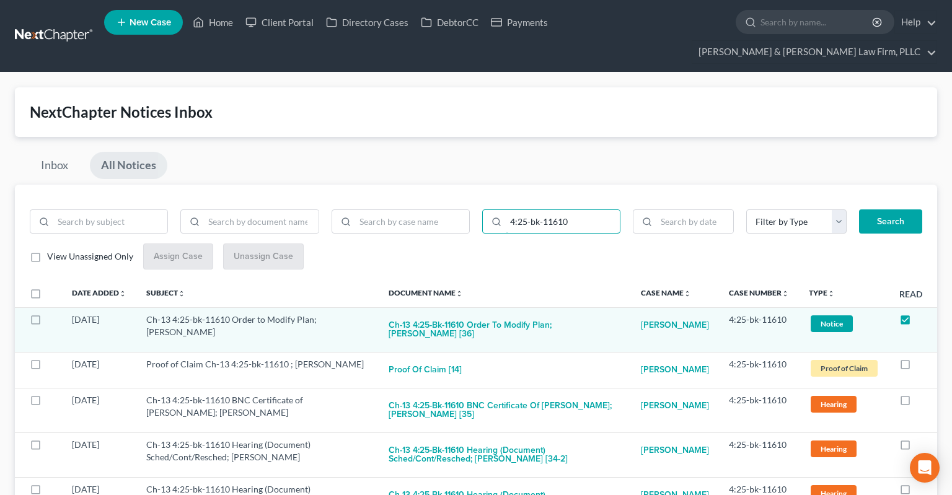
drag, startPoint x: 554, startPoint y: 196, endPoint x: 477, endPoint y: 182, distance: 78.2
click at [506, 210] on input "4:25-bk-11610" at bounding box center [563, 222] width 114 height 24
paste input "0324"
click at [870, 210] on button "Search" at bounding box center [890, 222] width 63 height 25
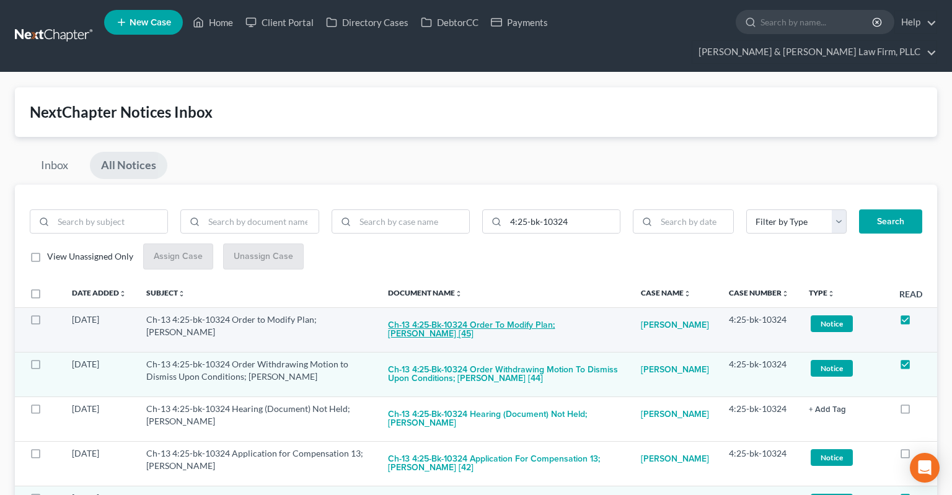
click at [476, 314] on button "Ch-13 4:25-bk-10324 Order to Modify Plan; [PERSON_NAME] [45]" at bounding box center [504, 330] width 233 height 33
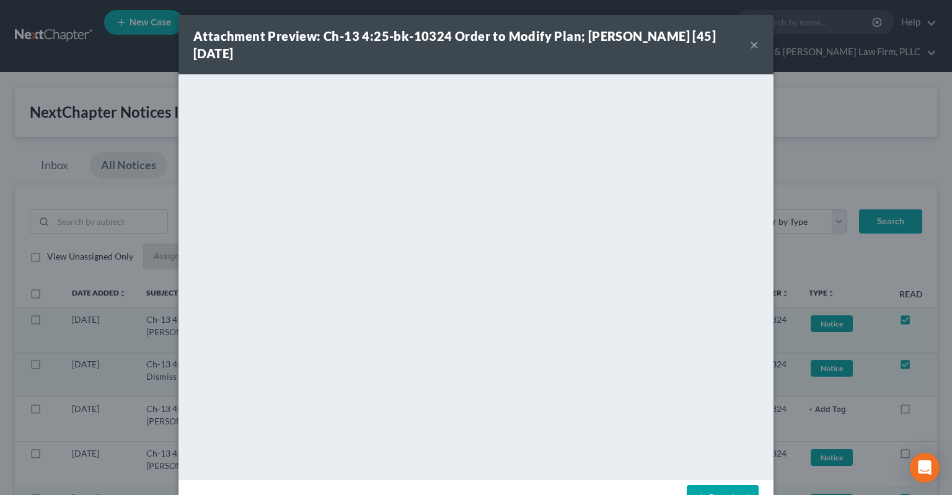
click at [755, 37] on button "×" at bounding box center [754, 44] width 9 height 15
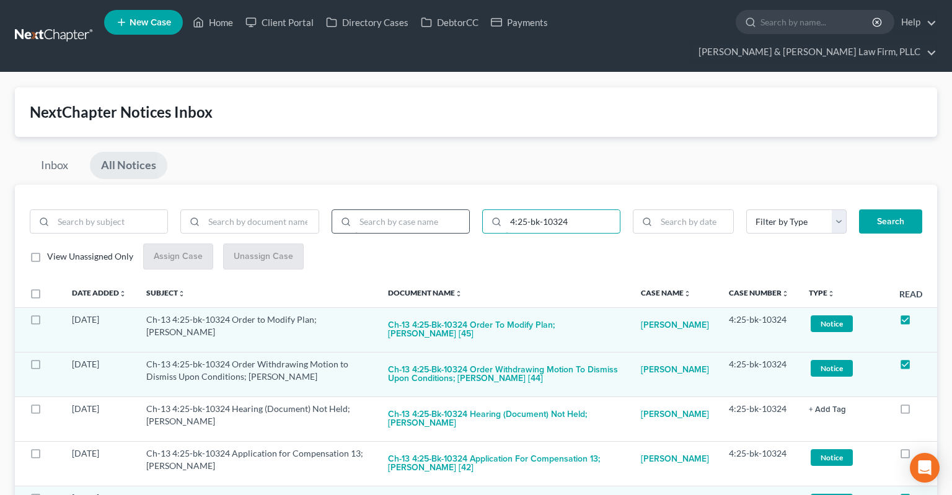
drag, startPoint x: 577, startPoint y: 197, endPoint x: 400, endPoint y: 202, distance: 176.8
click at [506, 210] on input "4:25-bk-10324" at bounding box center [563, 222] width 114 height 24
paste input "4-bk-70585"
type input "4:24-bk-70585"
click at [889, 210] on button "Search" at bounding box center [890, 222] width 63 height 25
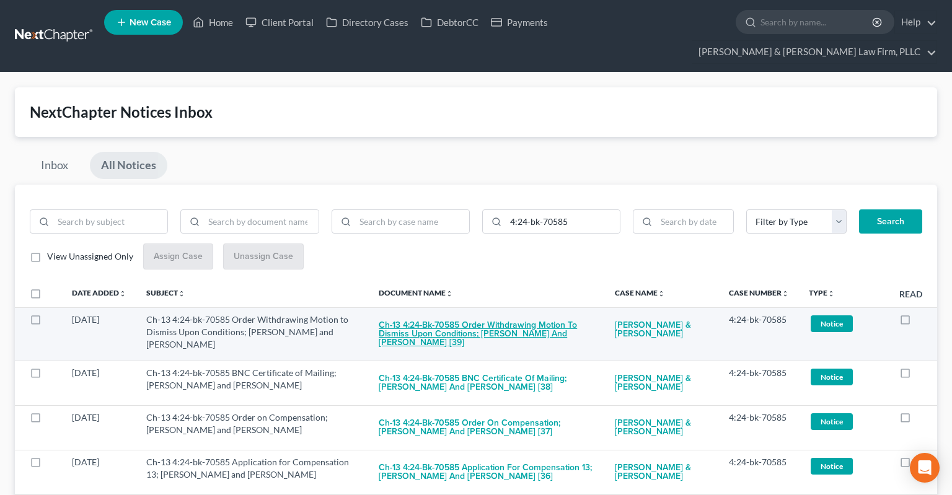
click at [490, 314] on button "Ch-13 4:24-bk-70585 Order Withdrawing Motion to Dismiss Upon Conditions; [PERSO…" at bounding box center [487, 335] width 216 height 42
checkbox input "true"
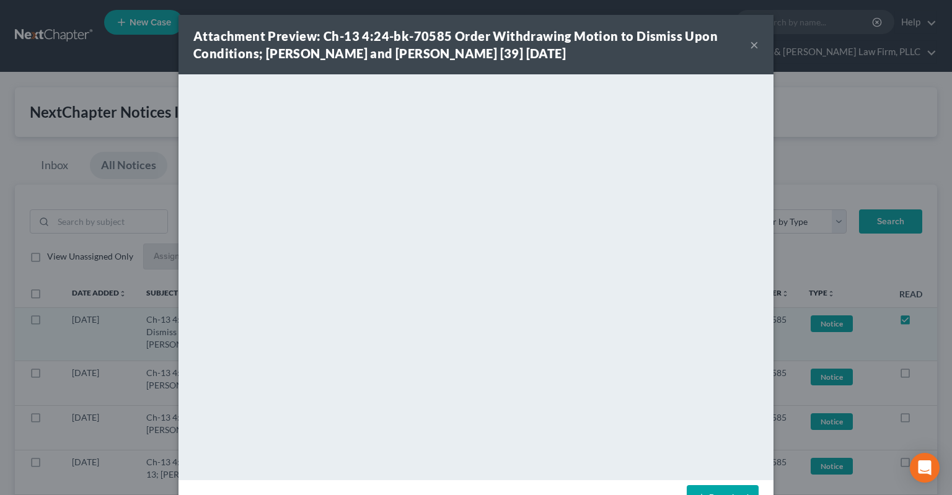
click at [755, 45] on button "×" at bounding box center [754, 44] width 9 height 15
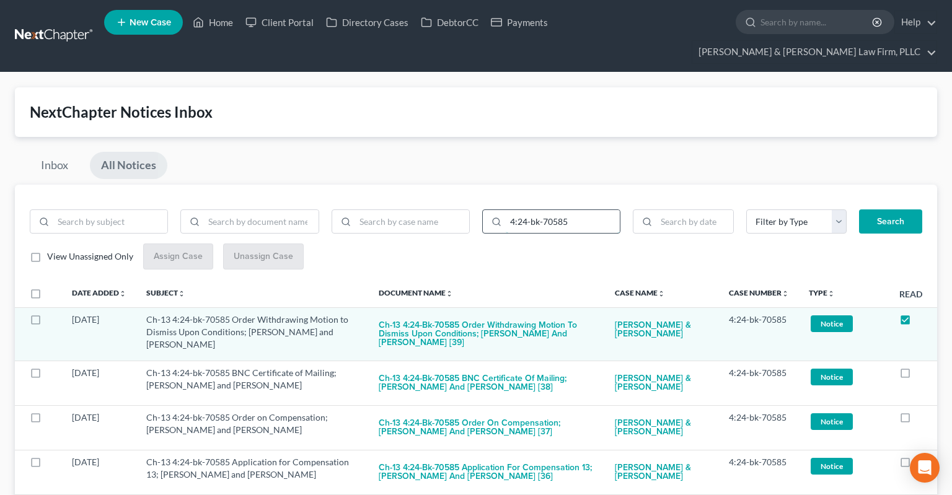
click at [597, 210] on input "4:24-bk-70585" at bounding box center [563, 222] width 114 height 24
paste input "Order Withdrawing Motion to Dismiss Upon Conditions"
click at [564, 210] on input "4:24-bk-70585" at bounding box center [563, 222] width 114 height 24
drag, startPoint x: 586, startPoint y: 198, endPoint x: 477, endPoint y: 195, distance: 109.2
click at [506, 210] on input "4:24-bk-70585" at bounding box center [563, 222] width 114 height 24
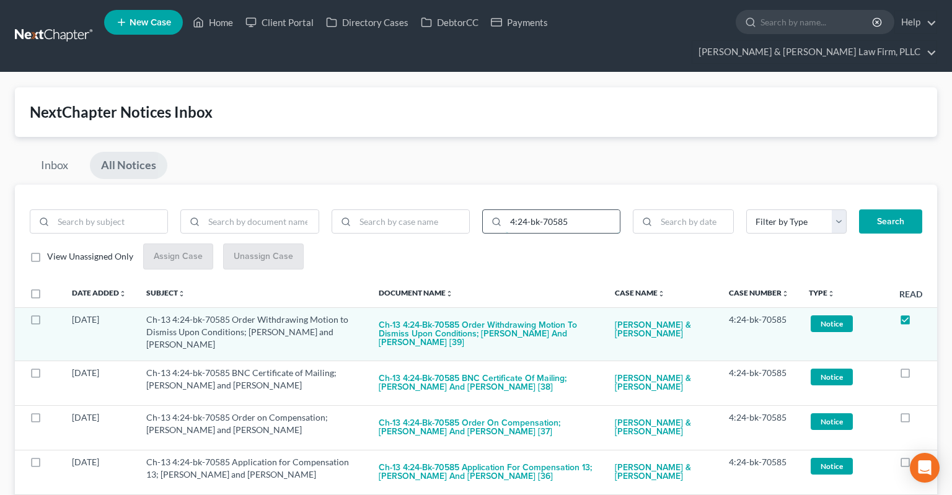
paste input "2:24-bk-70272"
type input "2:24-bk-70272"
click at [895, 210] on button "Search" at bounding box center [890, 222] width 63 height 25
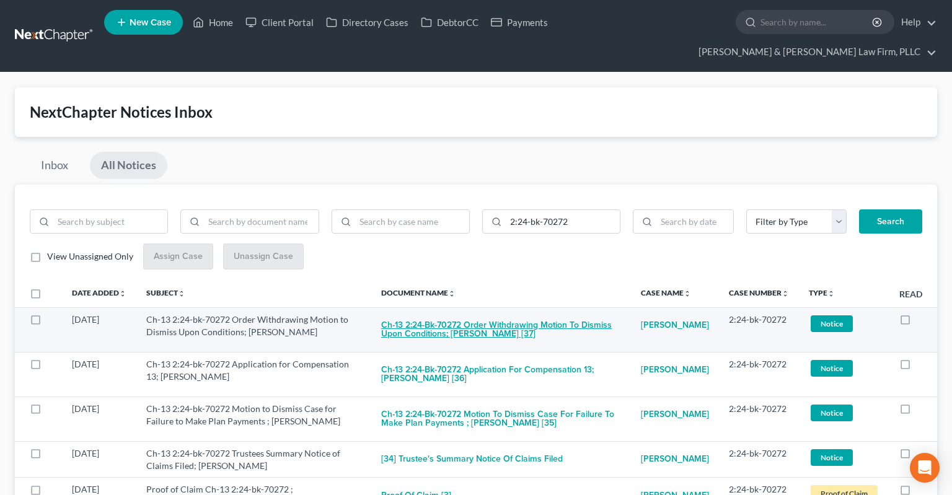
click at [503, 314] on button "Ch-13 2:24-bk-70272 Order Withdrawing Motion to Dismiss Upon Conditions; [PERSO…" at bounding box center [501, 330] width 240 height 33
checkbox input "true"
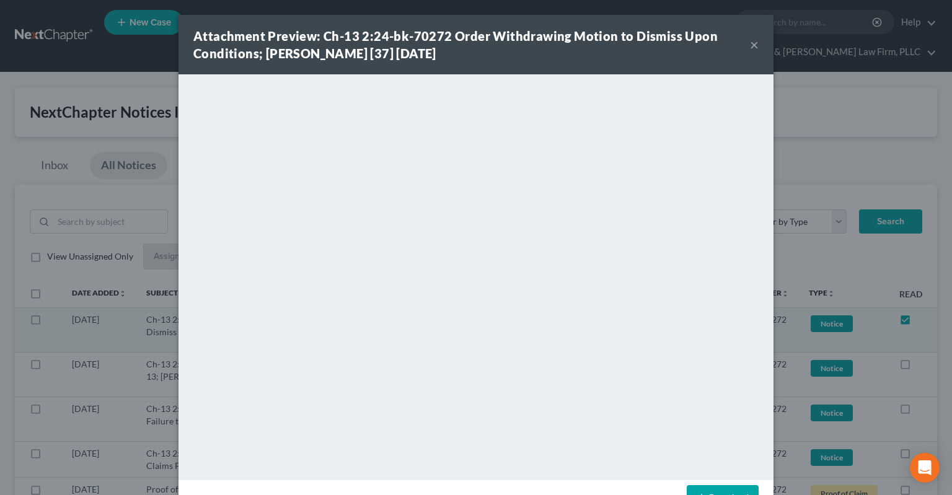
click at [753, 47] on button "×" at bounding box center [754, 44] width 9 height 15
